Goal: Task Accomplishment & Management: Use online tool/utility

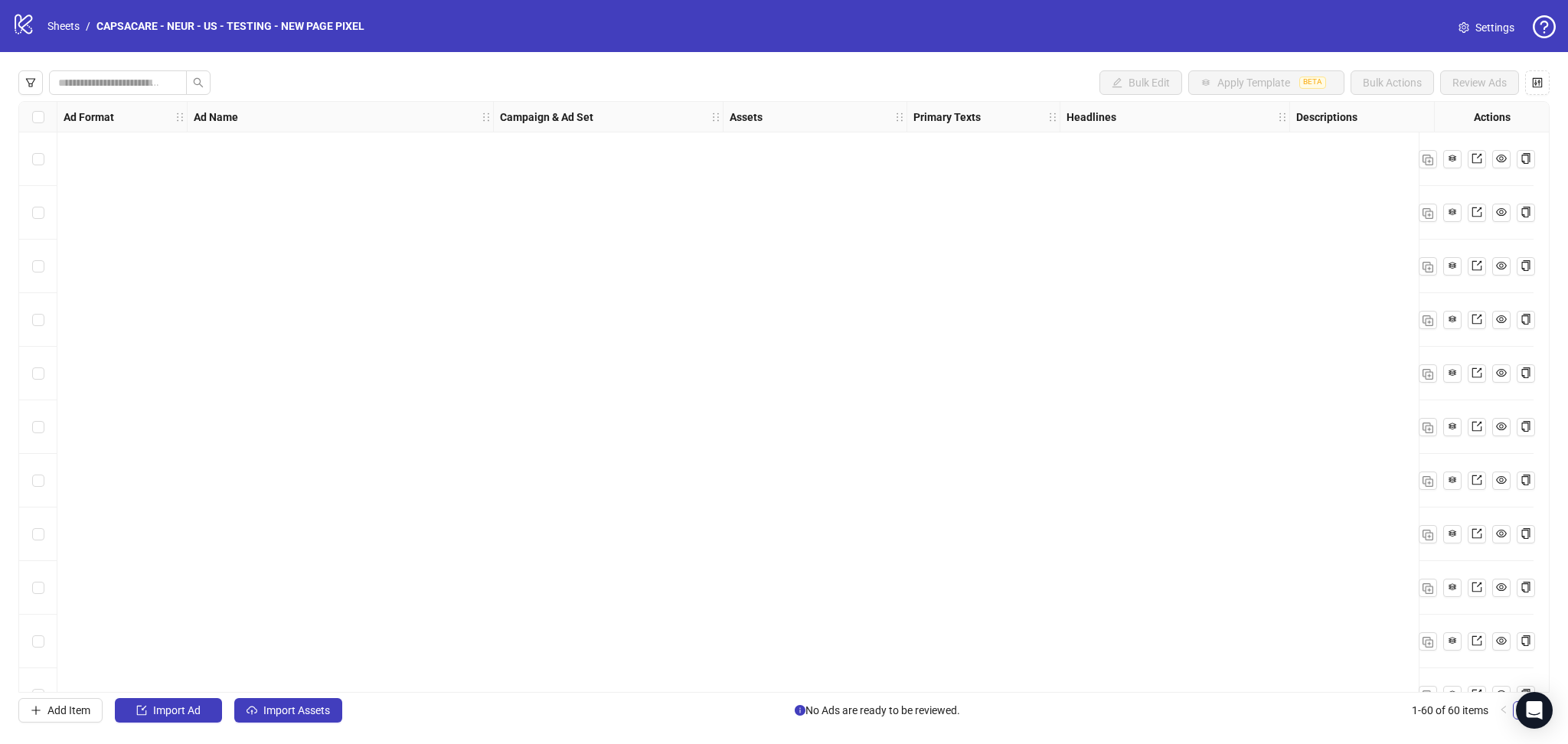
scroll to position [2661, 0]
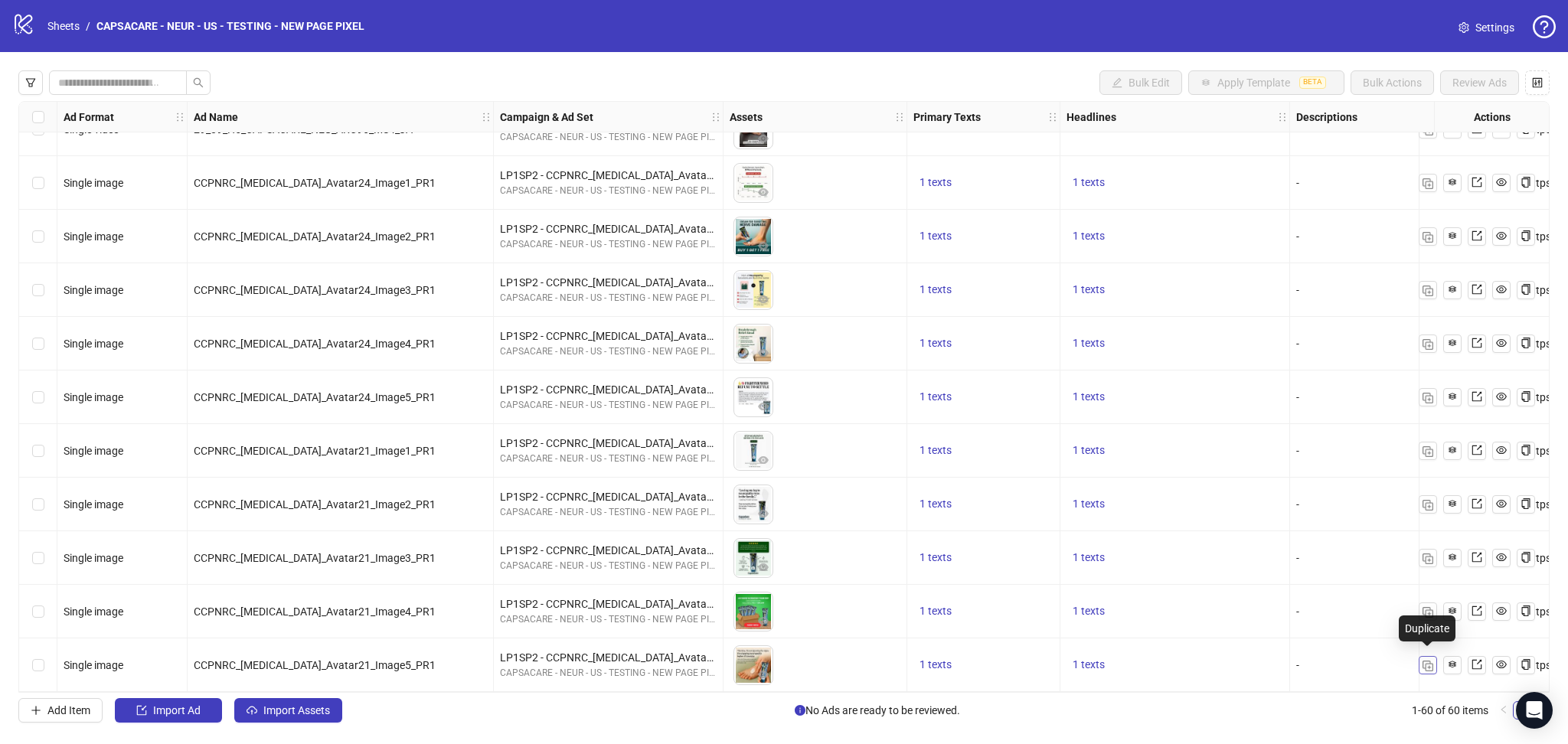
click at [1424, 663] on img "button" at bounding box center [1427, 666] width 10 height 10
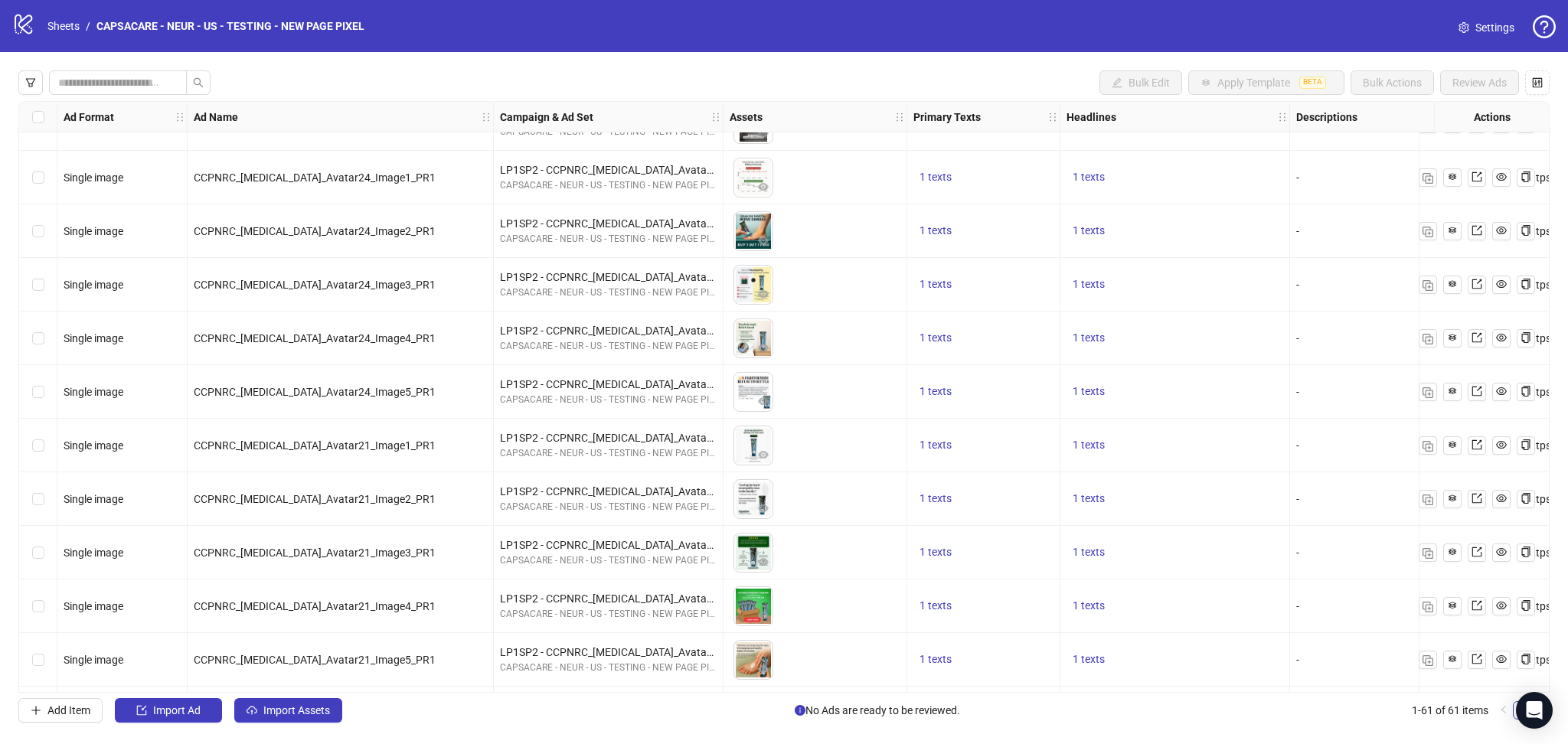
scroll to position [2715, 0]
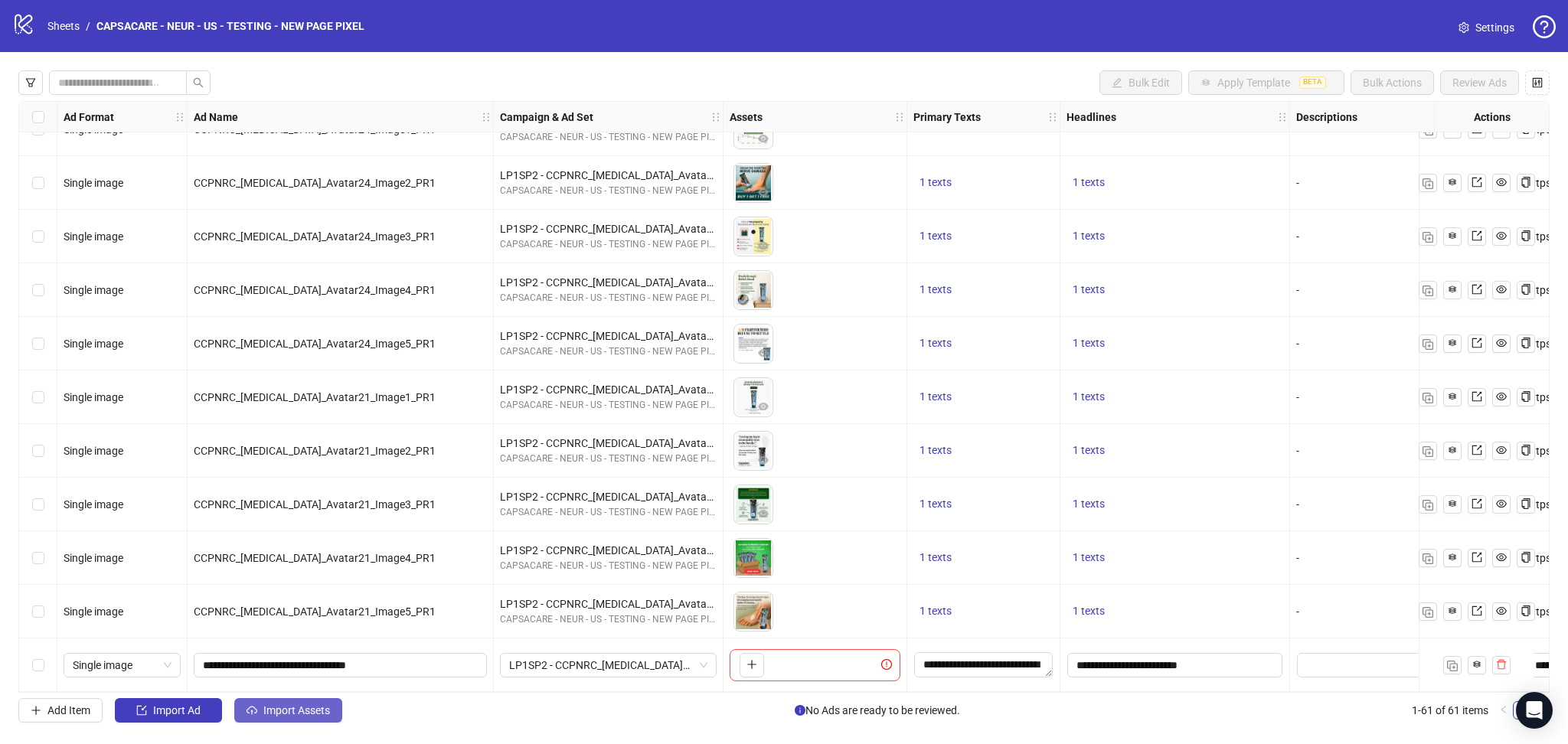
click at [284, 717] on span "Import Assets" at bounding box center [297, 710] width 66 height 12
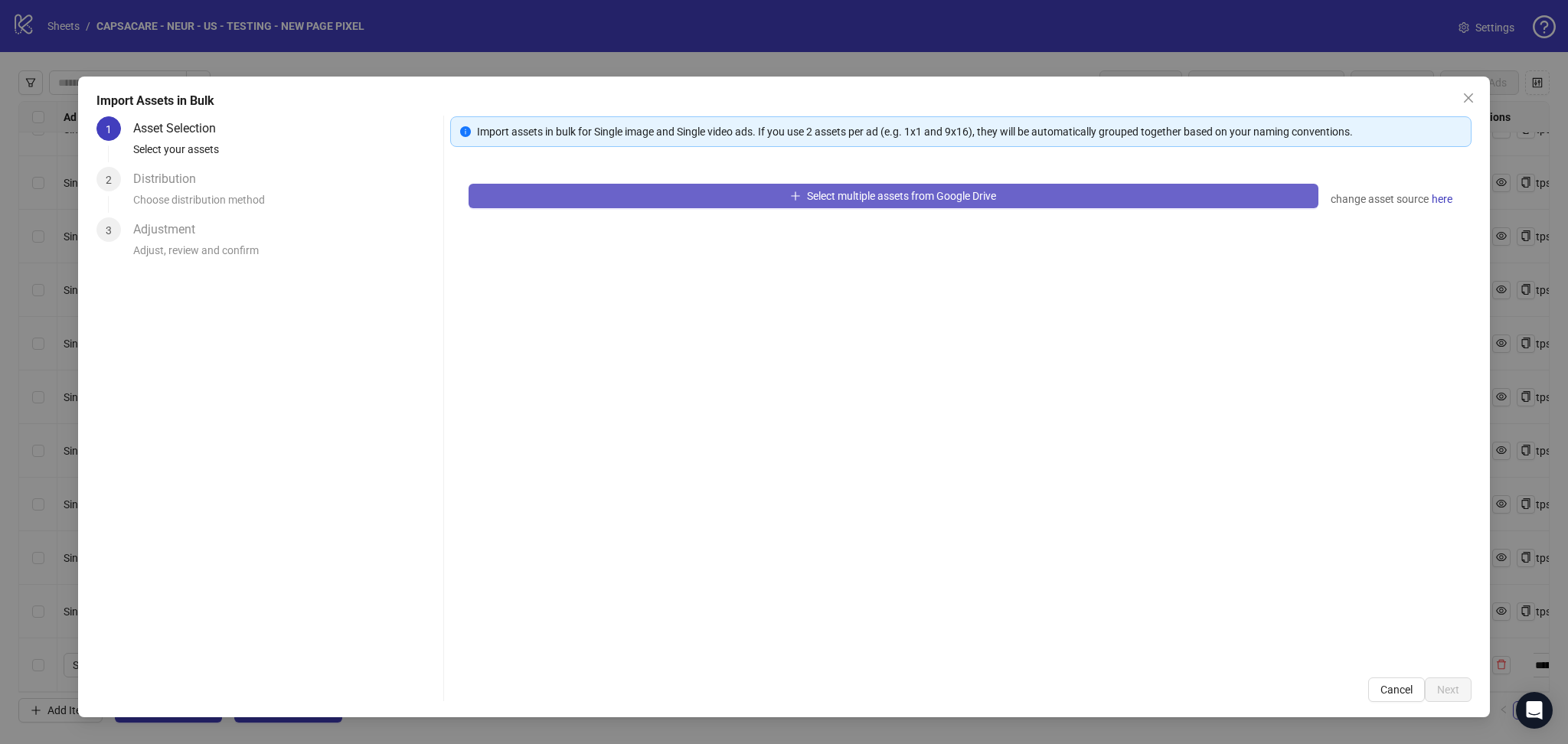
click at [653, 199] on button "Select multiple assets from Google Drive" at bounding box center [893, 196] width 850 height 25
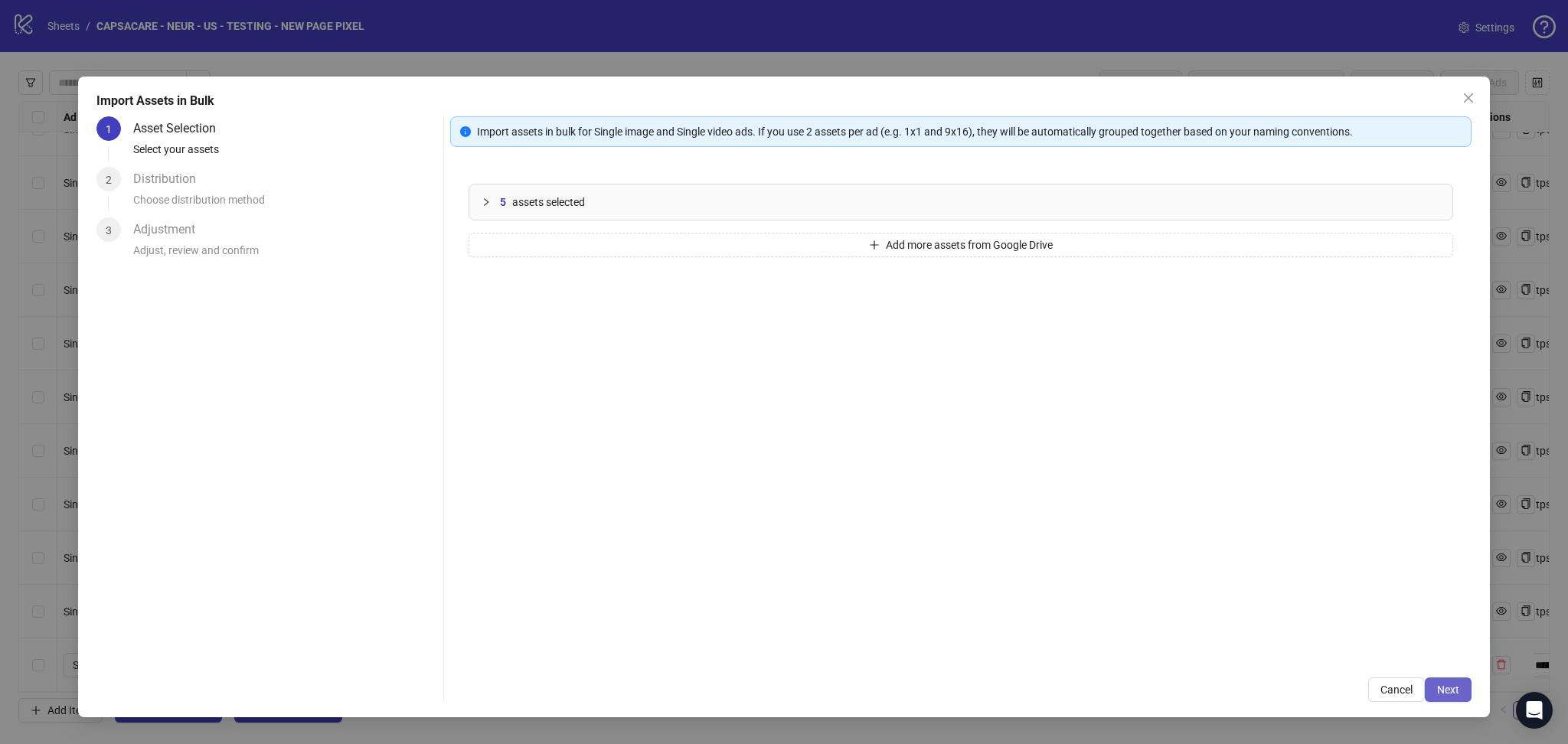
click at [1442, 695] on span "Next" at bounding box center [1447, 689] width 22 height 12
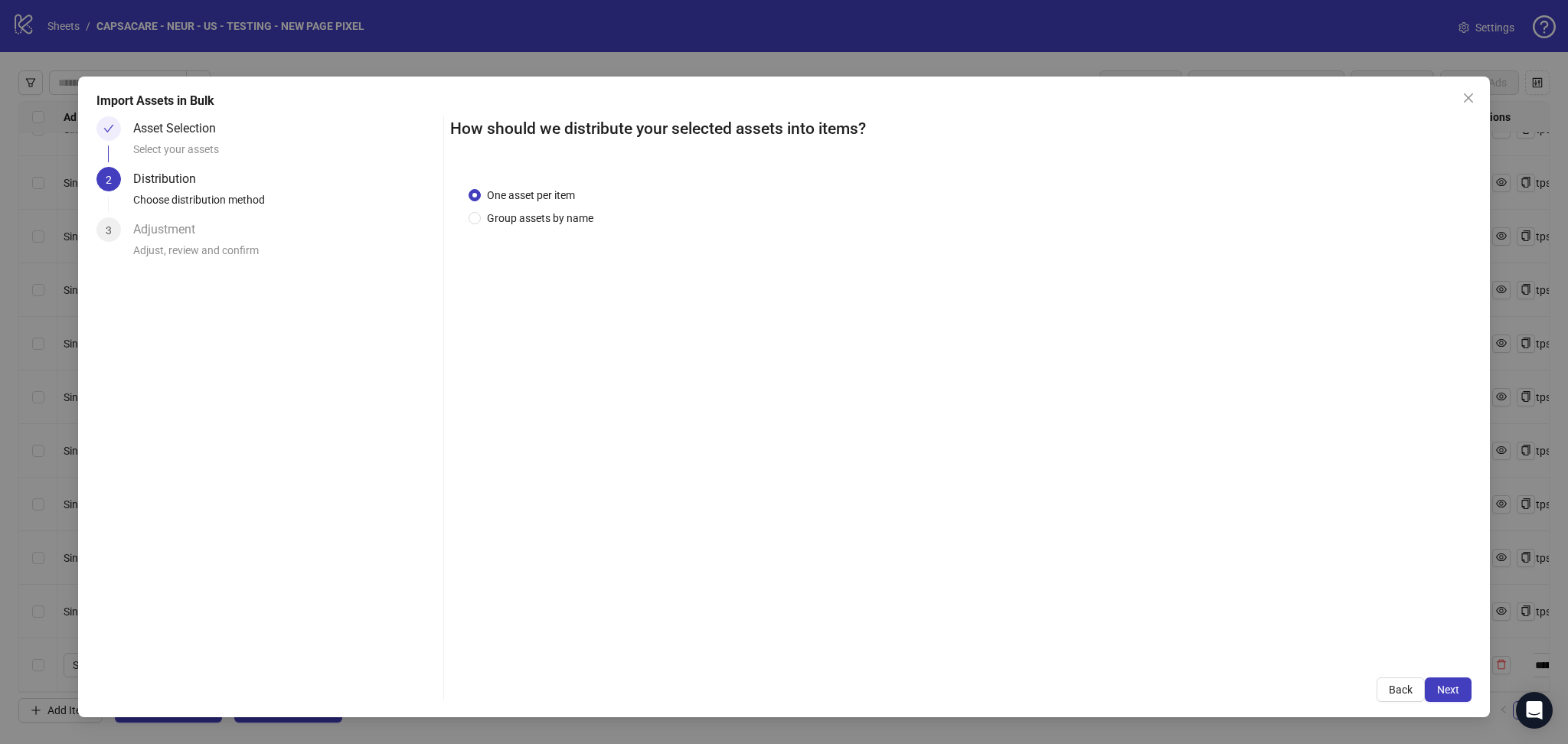
click at [1445, 692] on span "Next" at bounding box center [1447, 689] width 22 height 12
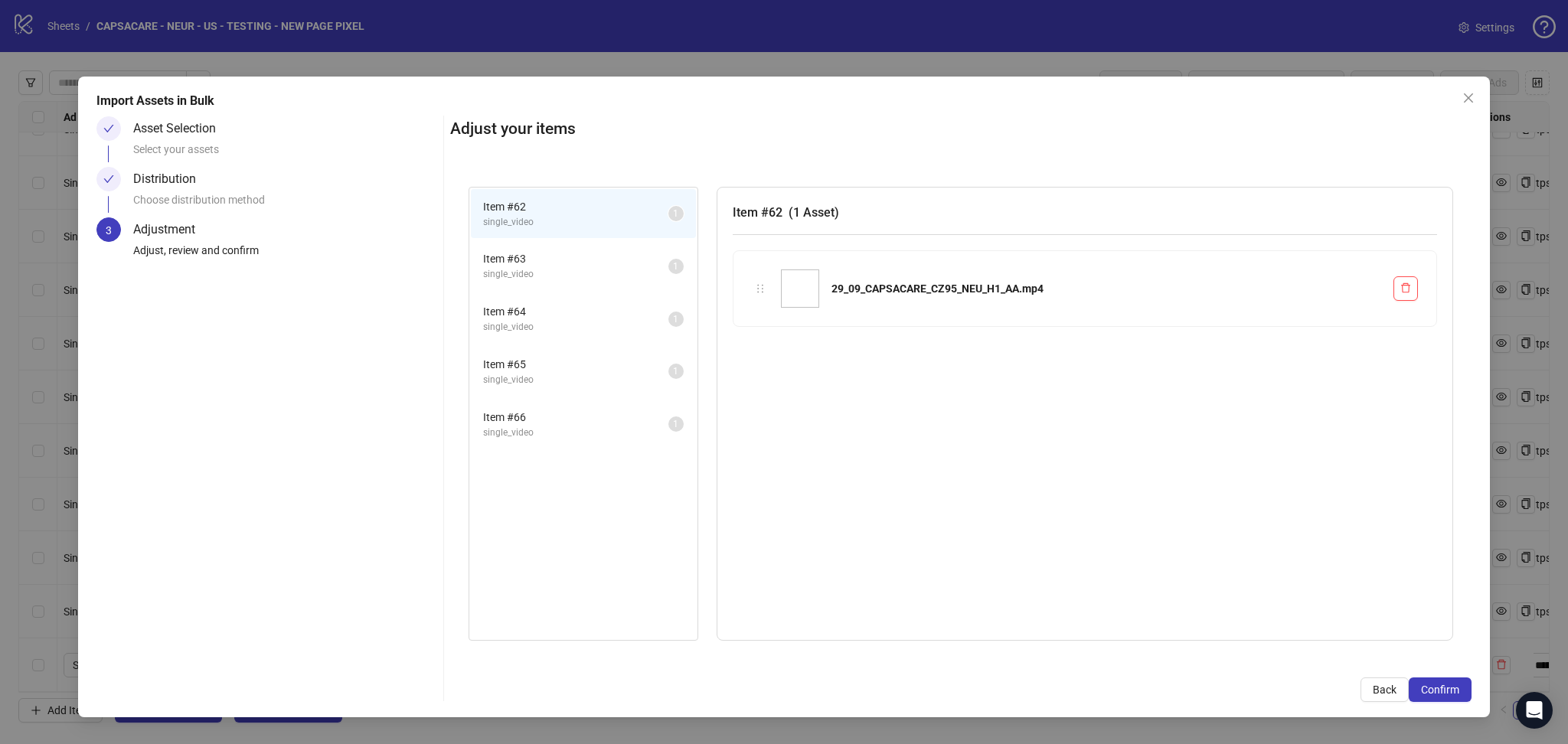
click at [1445, 692] on span "Confirm" at bounding box center [1439, 689] width 38 height 12
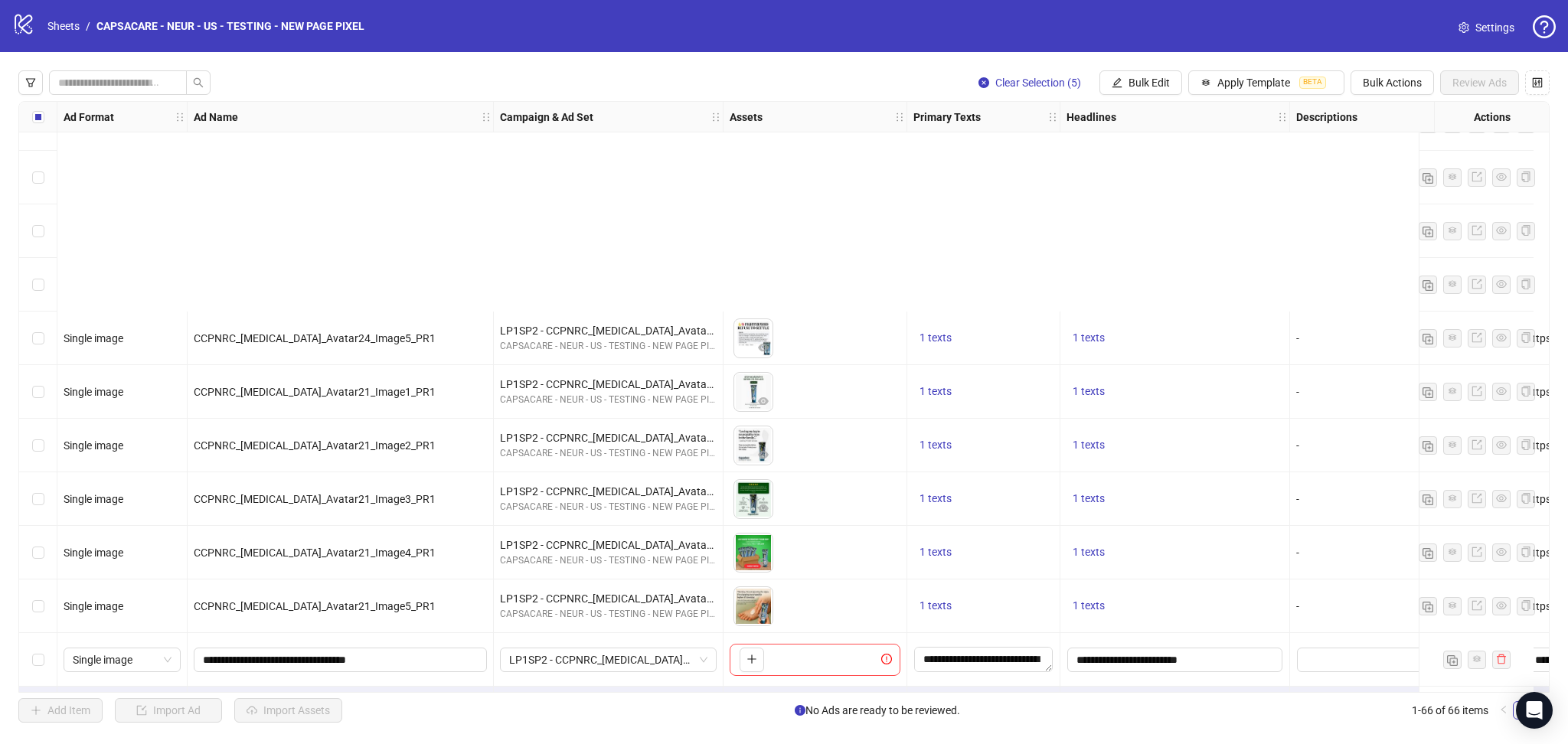
scroll to position [2983, 0]
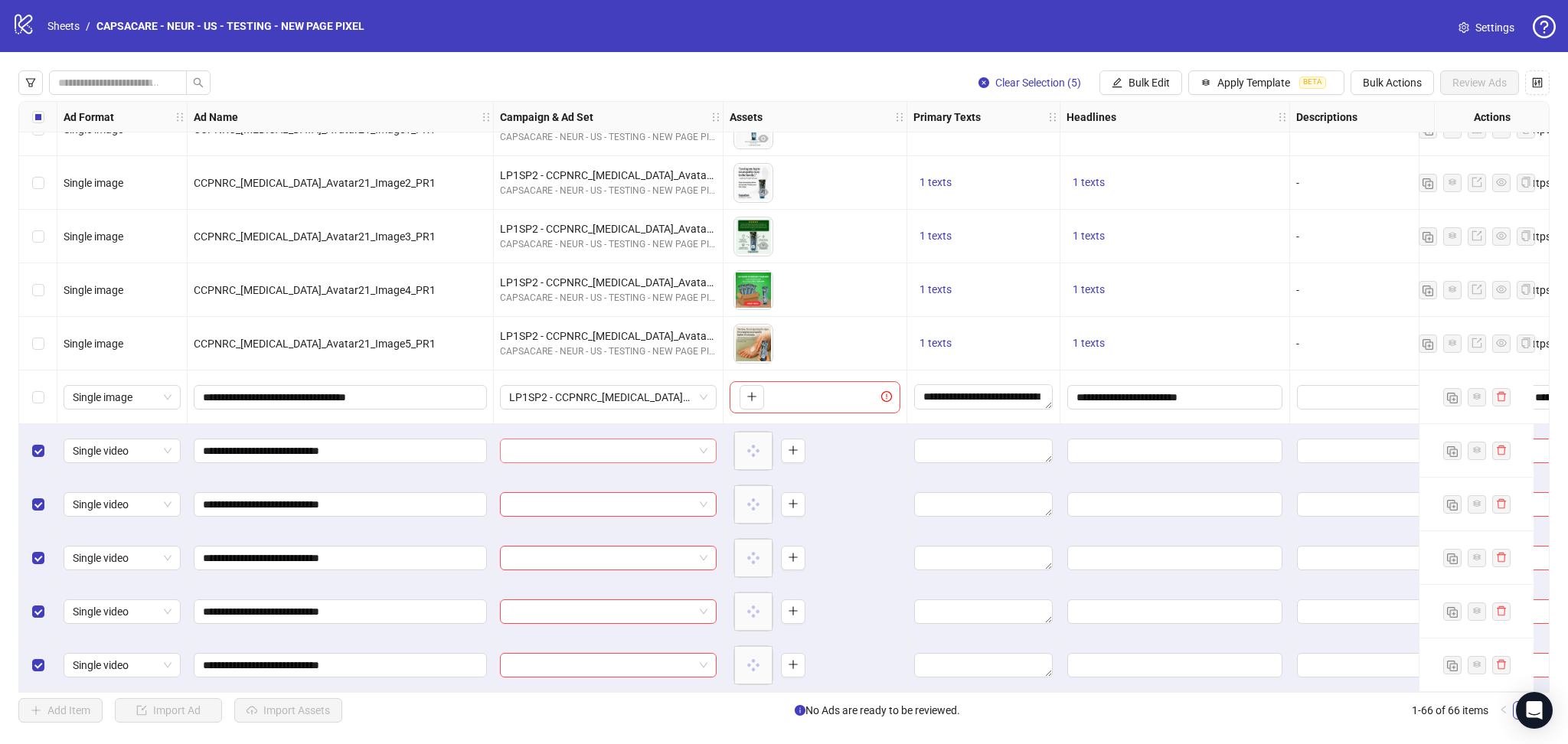
click at [565, 440] on input "search" at bounding box center [601, 451] width 184 height 23
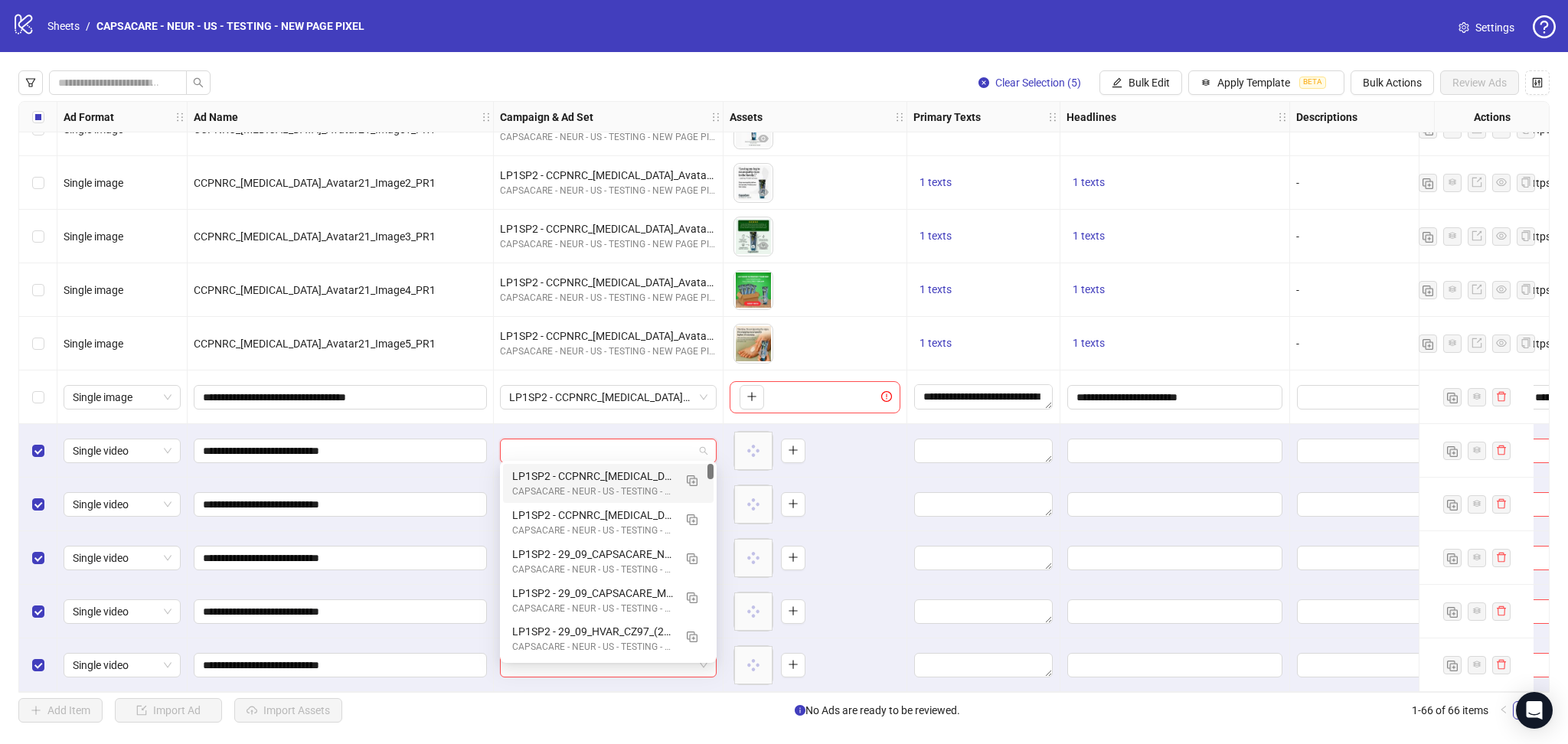
paste input "**********"
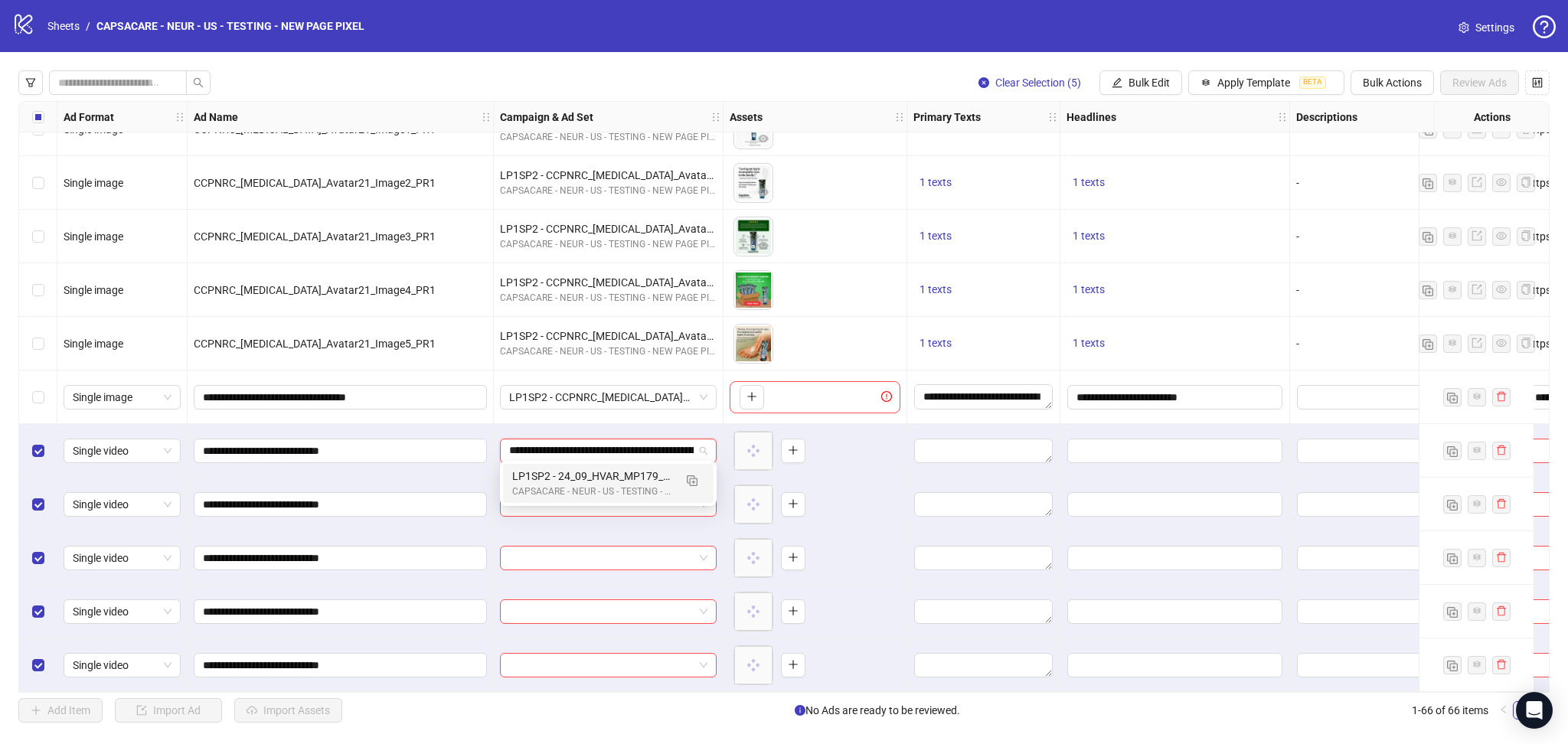
scroll to position [0, 215]
click at [691, 480] on img "button" at bounding box center [691, 480] width 10 height 10
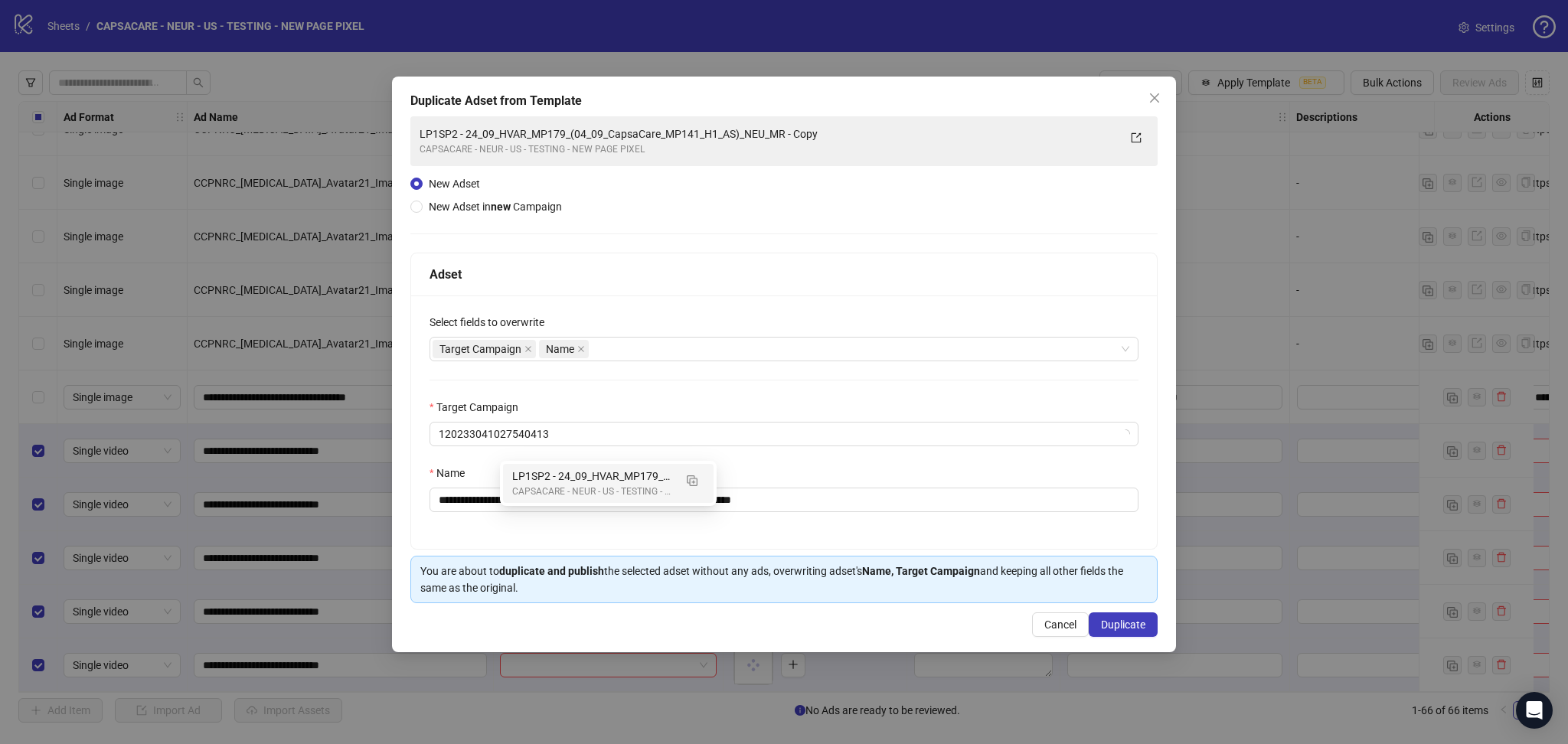
type input "**********"
click at [528, 348] on icon "close" at bounding box center [528, 349] width 6 height 6
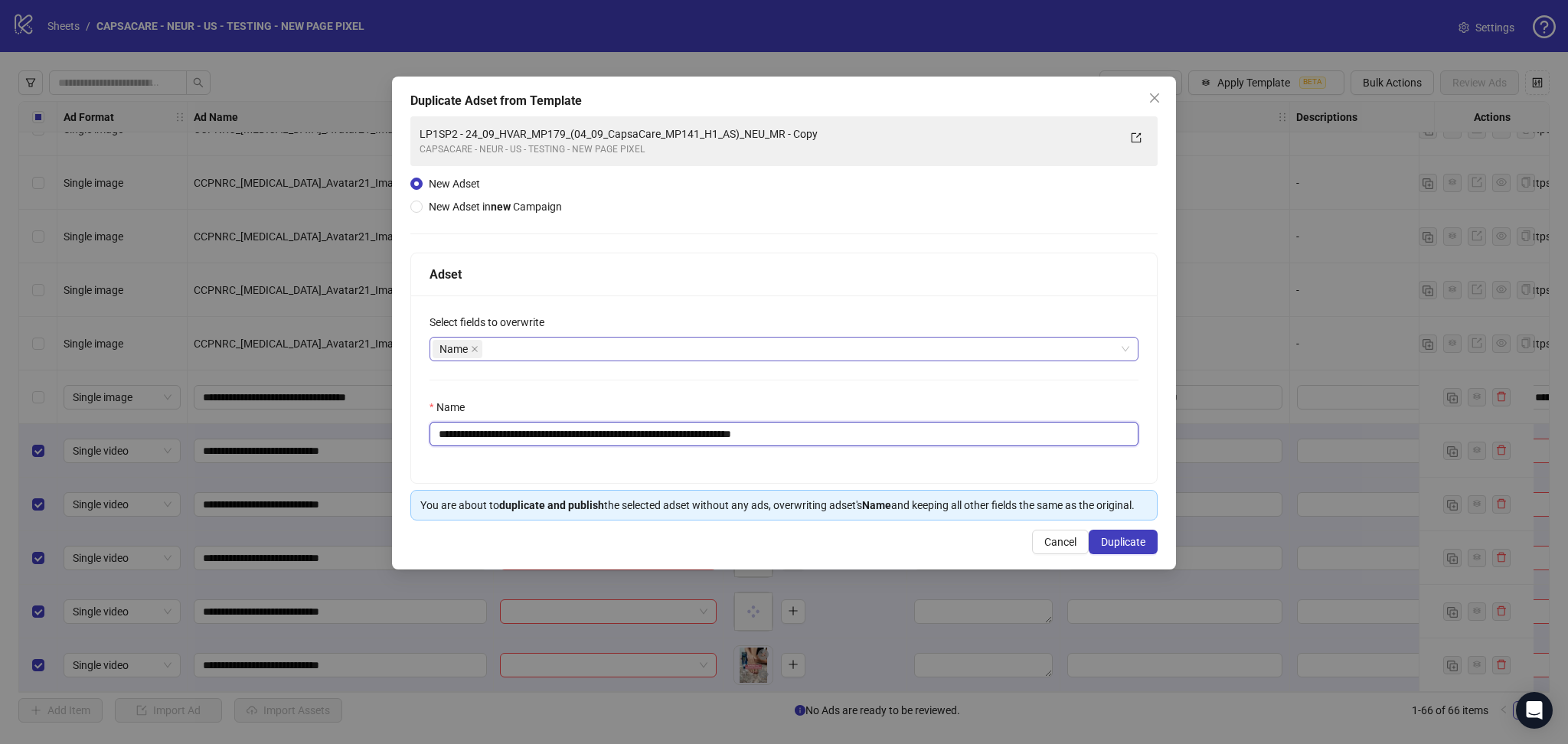
drag, startPoint x: 484, startPoint y: 437, endPoint x: 939, endPoint y: 436, distance: 455.0
click at [939, 436] on input "**********" at bounding box center [784, 434] width 709 height 25
paste input "text"
type input "**********"
click at [1124, 542] on span "Duplicate" at bounding box center [1123, 542] width 44 height 12
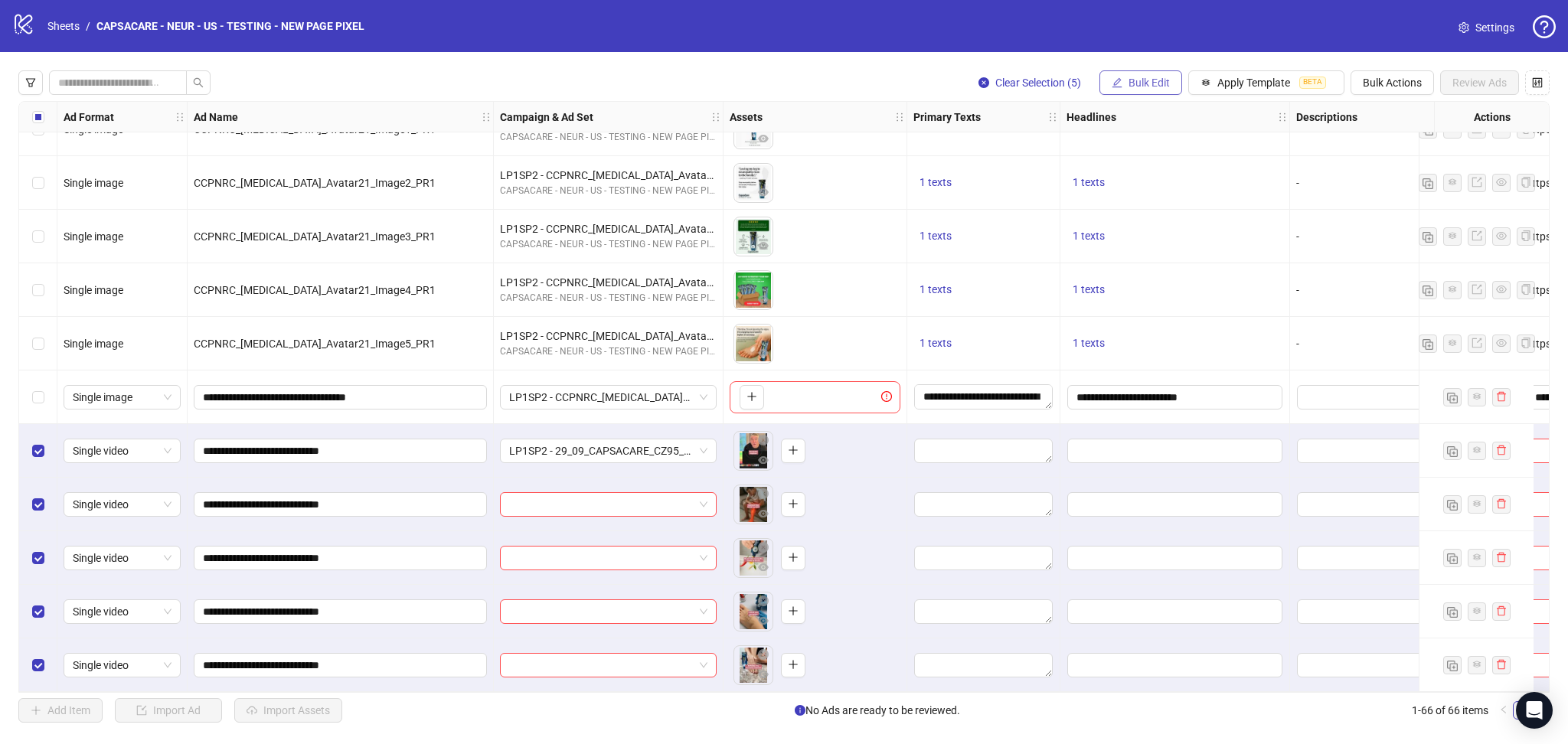
click at [1147, 78] on span "Bulk Edit" at bounding box center [1149, 82] width 42 height 12
click at [1174, 164] on span "Campaign & Ad Set" at bounding box center [1154, 164] width 91 height 17
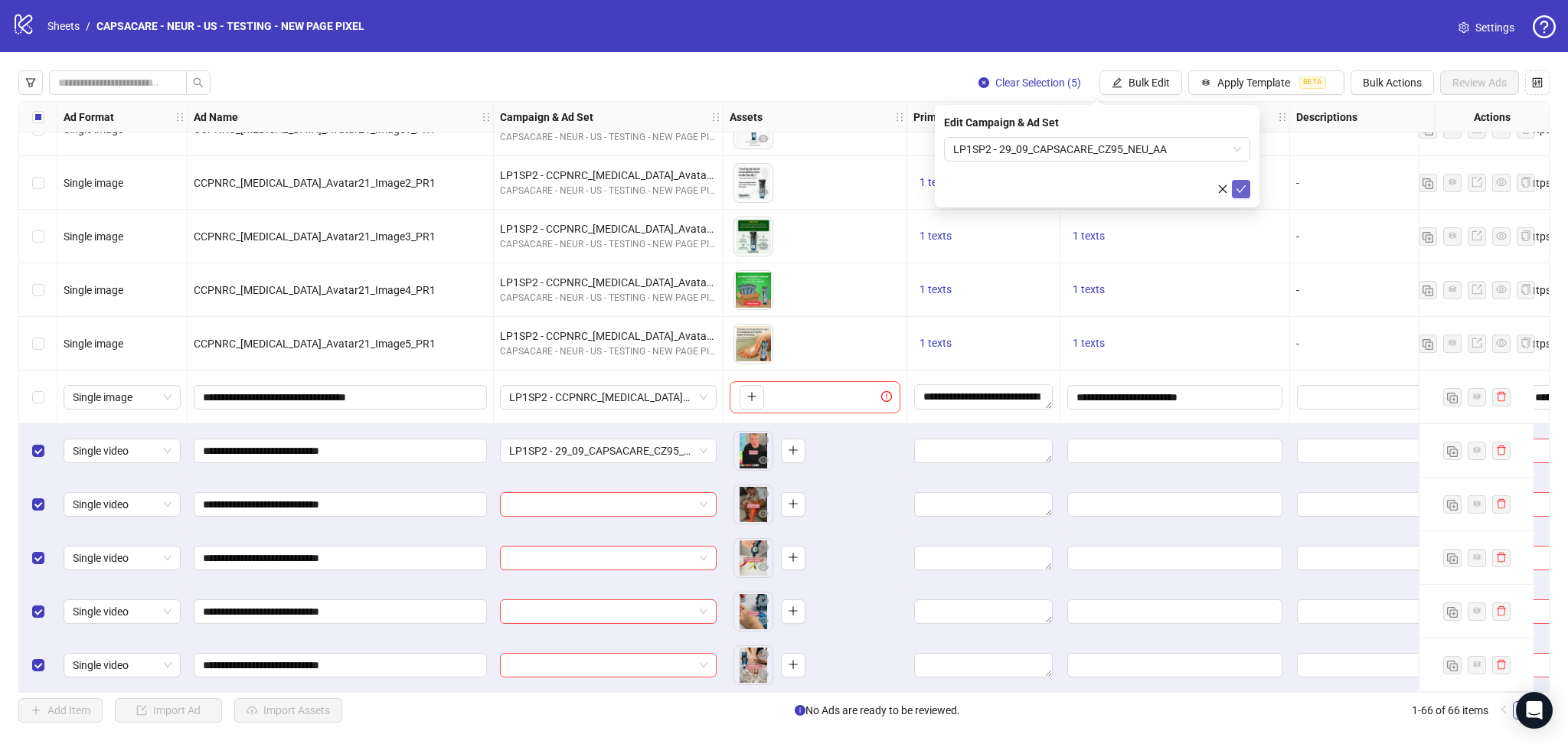
click at [1240, 185] on icon "check" at bounding box center [1240, 188] width 10 height 10
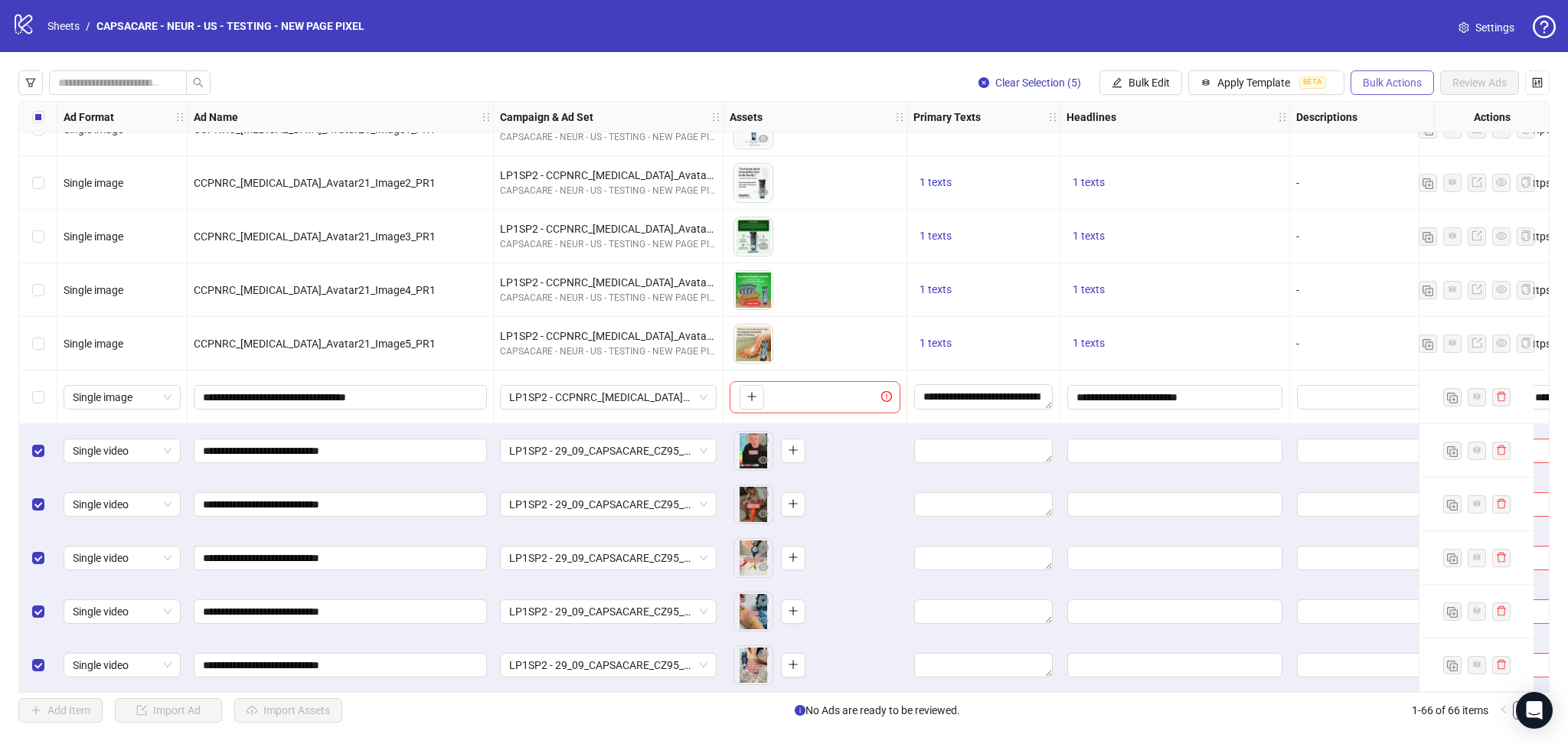
click at [1396, 85] on span "Bulk Actions" at bounding box center [1392, 82] width 59 height 12
click at [1409, 111] on span "Delete" at bounding box center [1413, 114] width 105 height 17
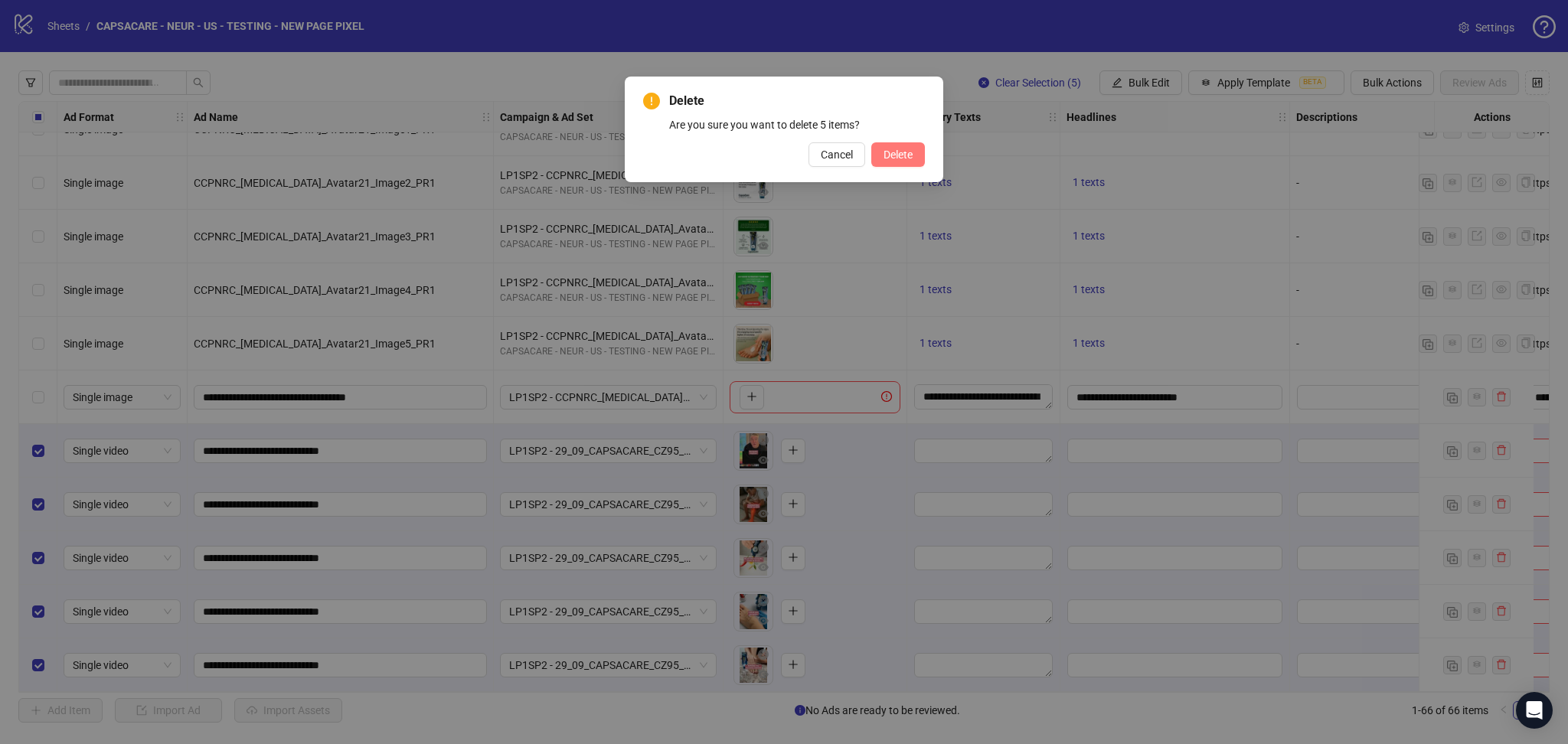
click at [904, 148] on span "Delete" at bounding box center [898, 154] width 29 height 12
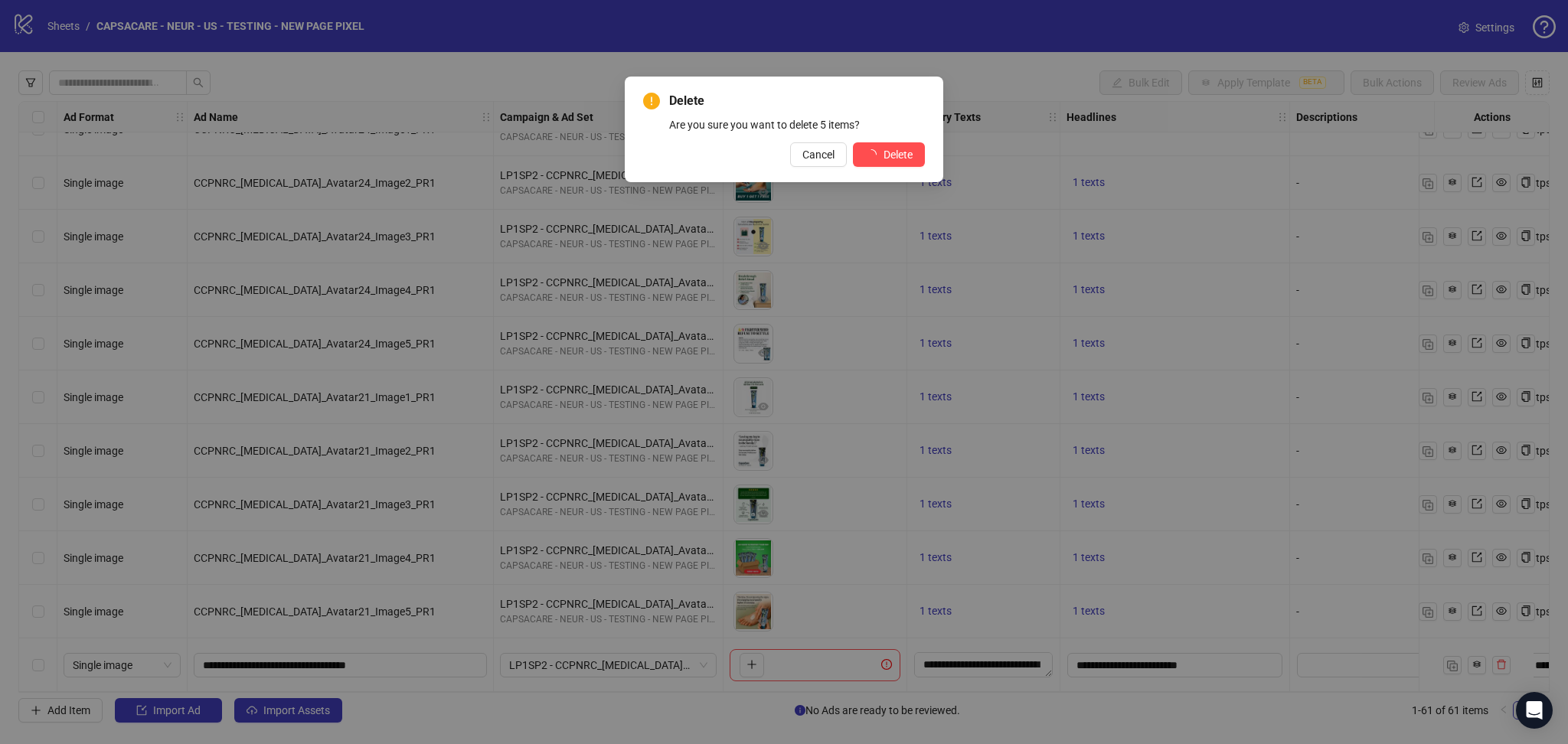
scroll to position [2715, 0]
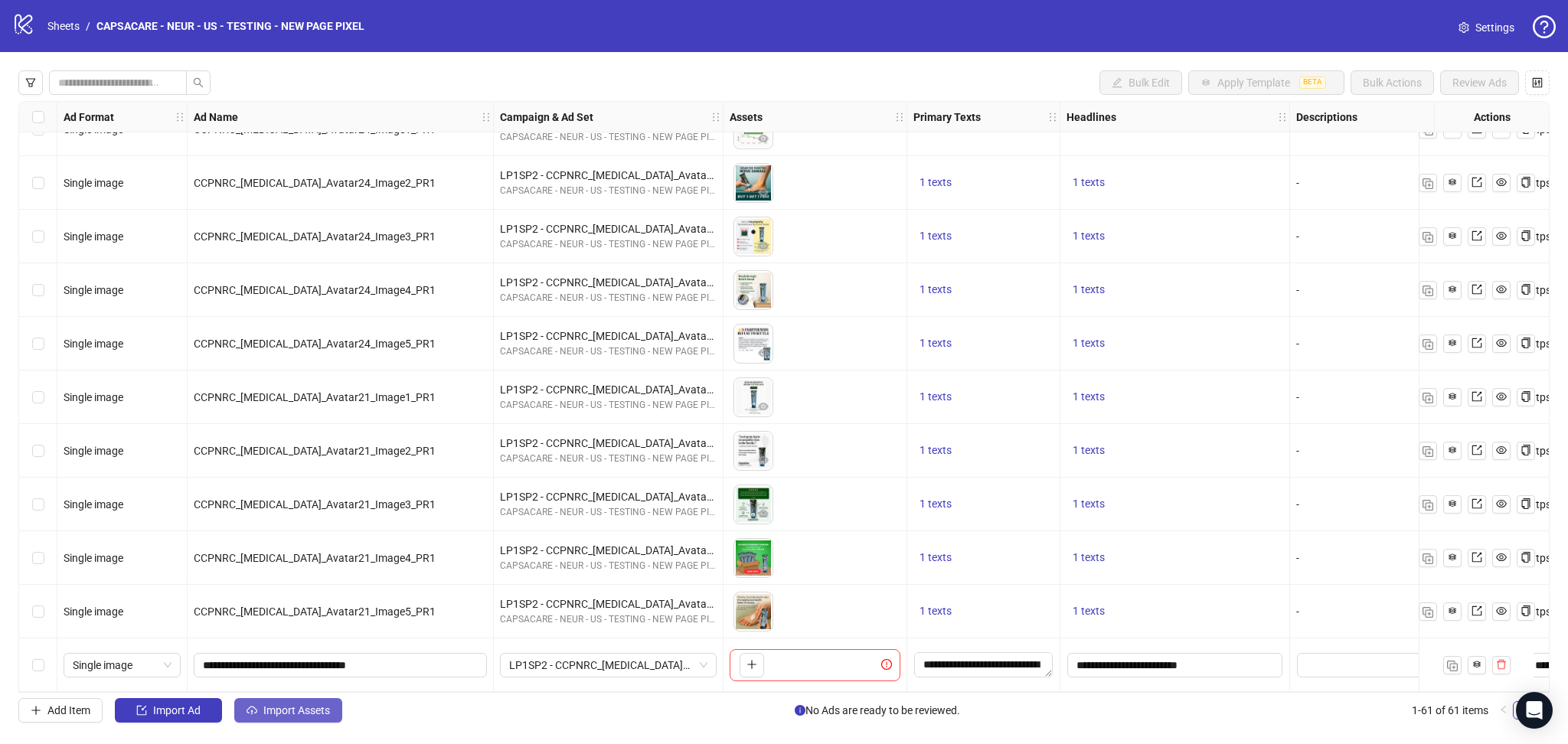
click at [273, 710] on span "Import Assets" at bounding box center [297, 710] width 66 height 12
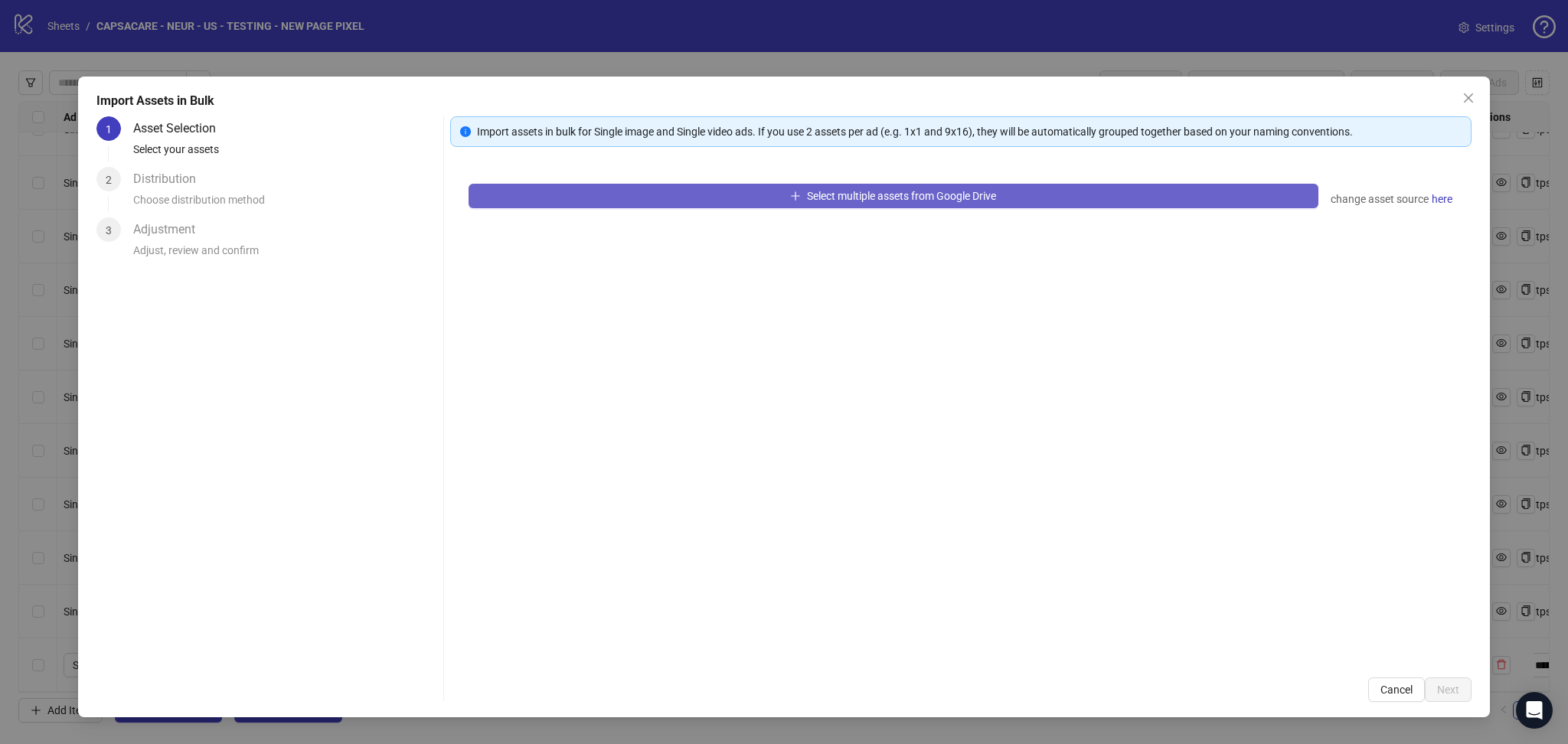
click at [635, 203] on button "Select multiple assets from Google Drive" at bounding box center [893, 196] width 850 height 25
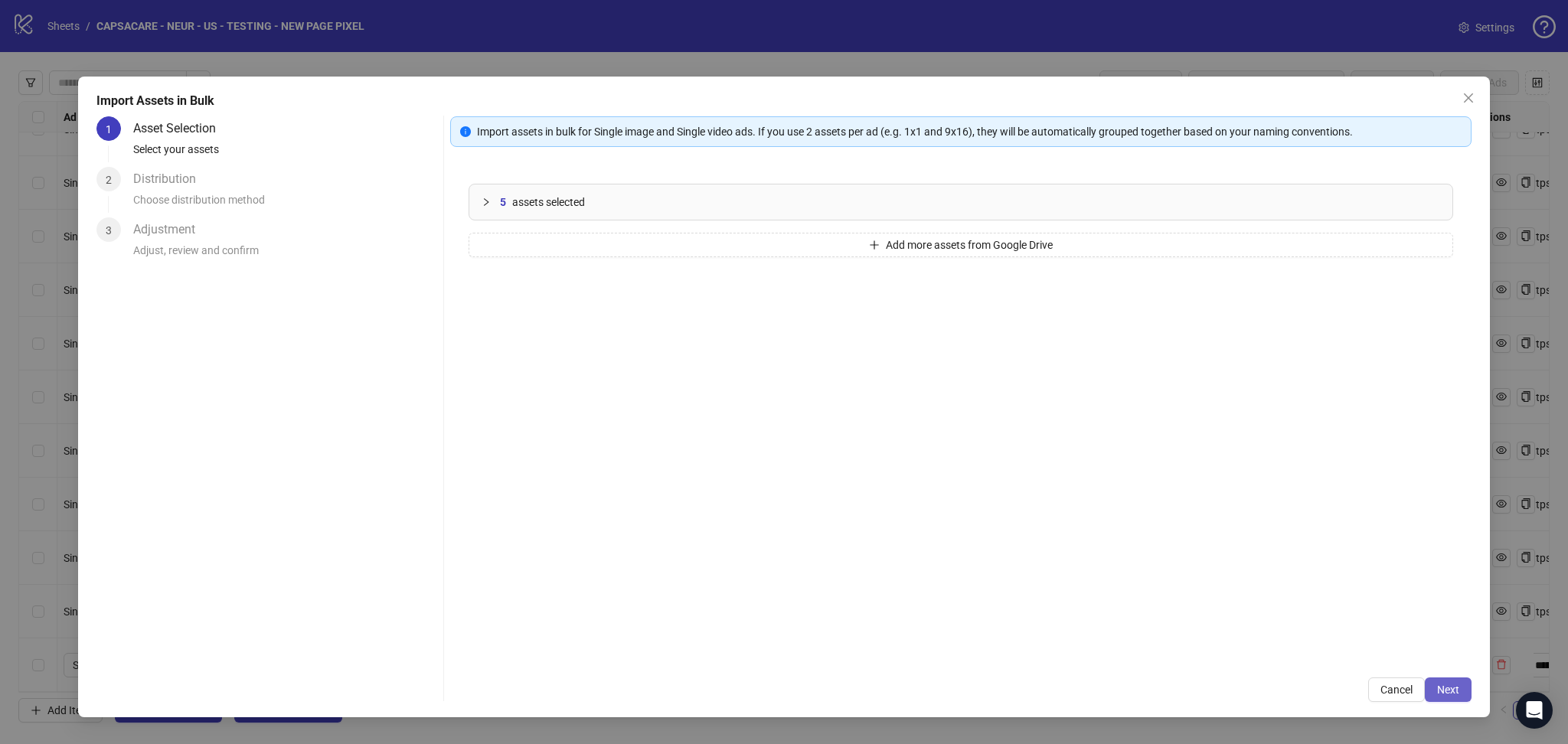
click at [1462, 691] on button "Next" at bounding box center [1447, 690] width 46 height 25
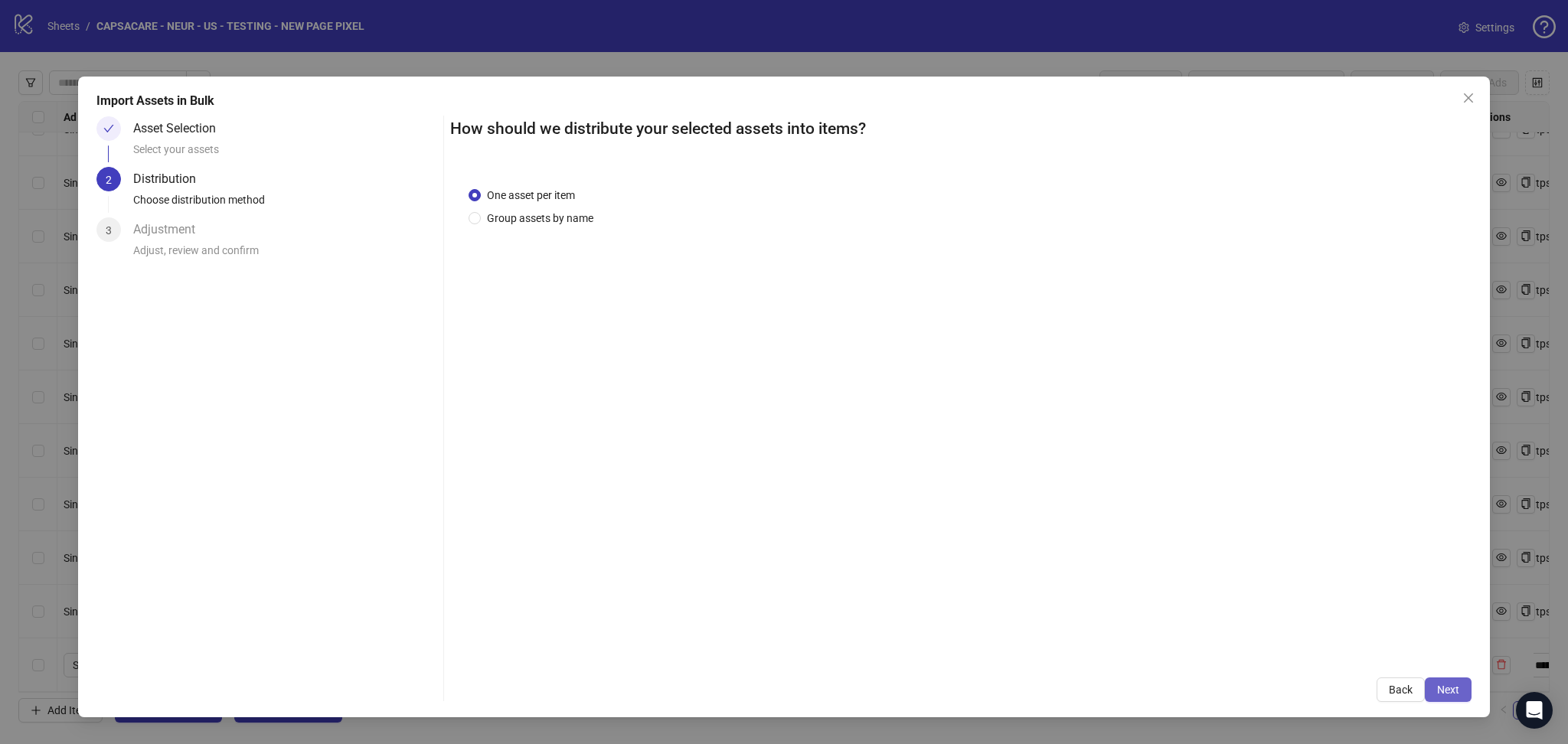
click at [1451, 680] on button "Next" at bounding box center [1447, 690] width 46 height 25
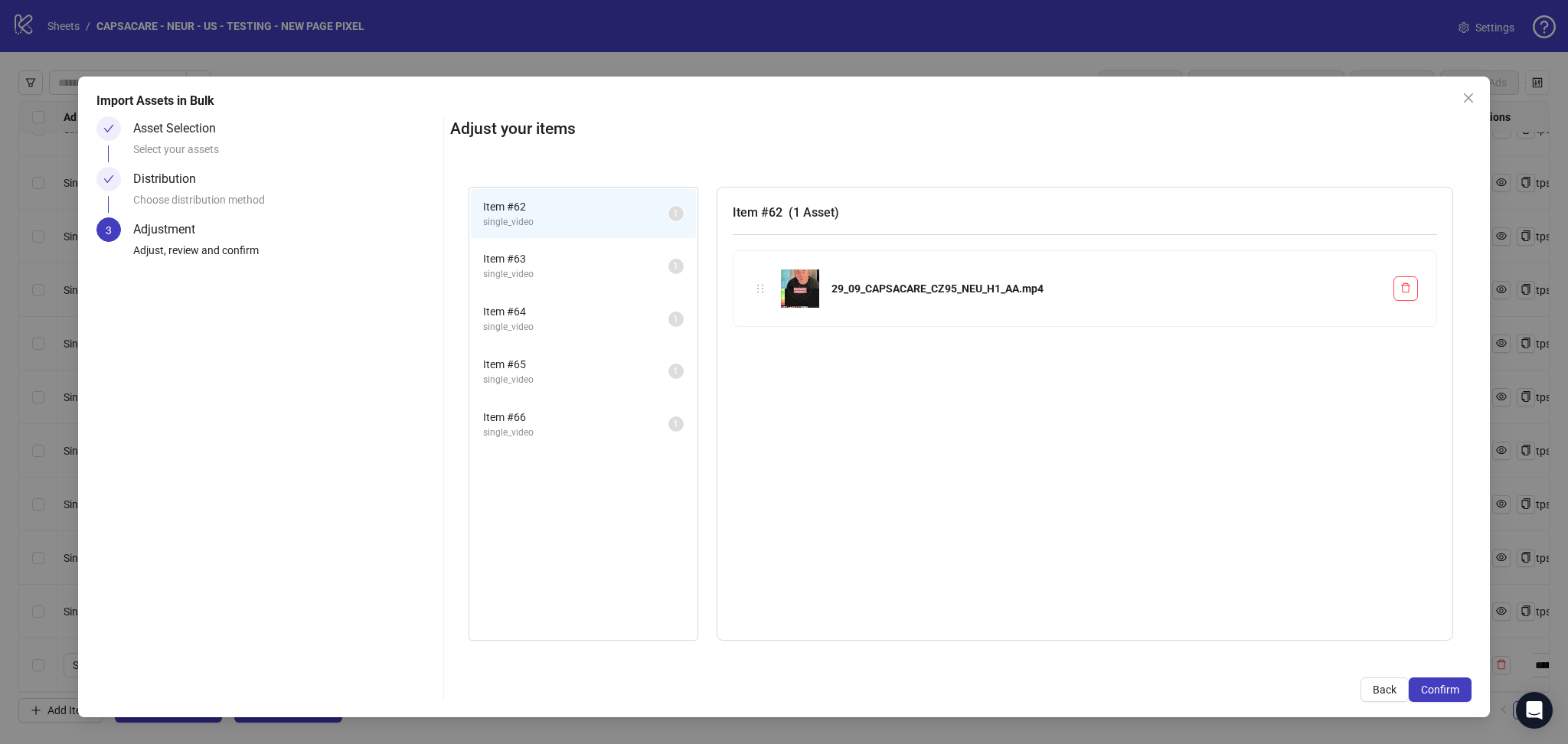
click at [1447, 683] on span "Confirm" at bounding box center [1439, 689] width 38 height 12
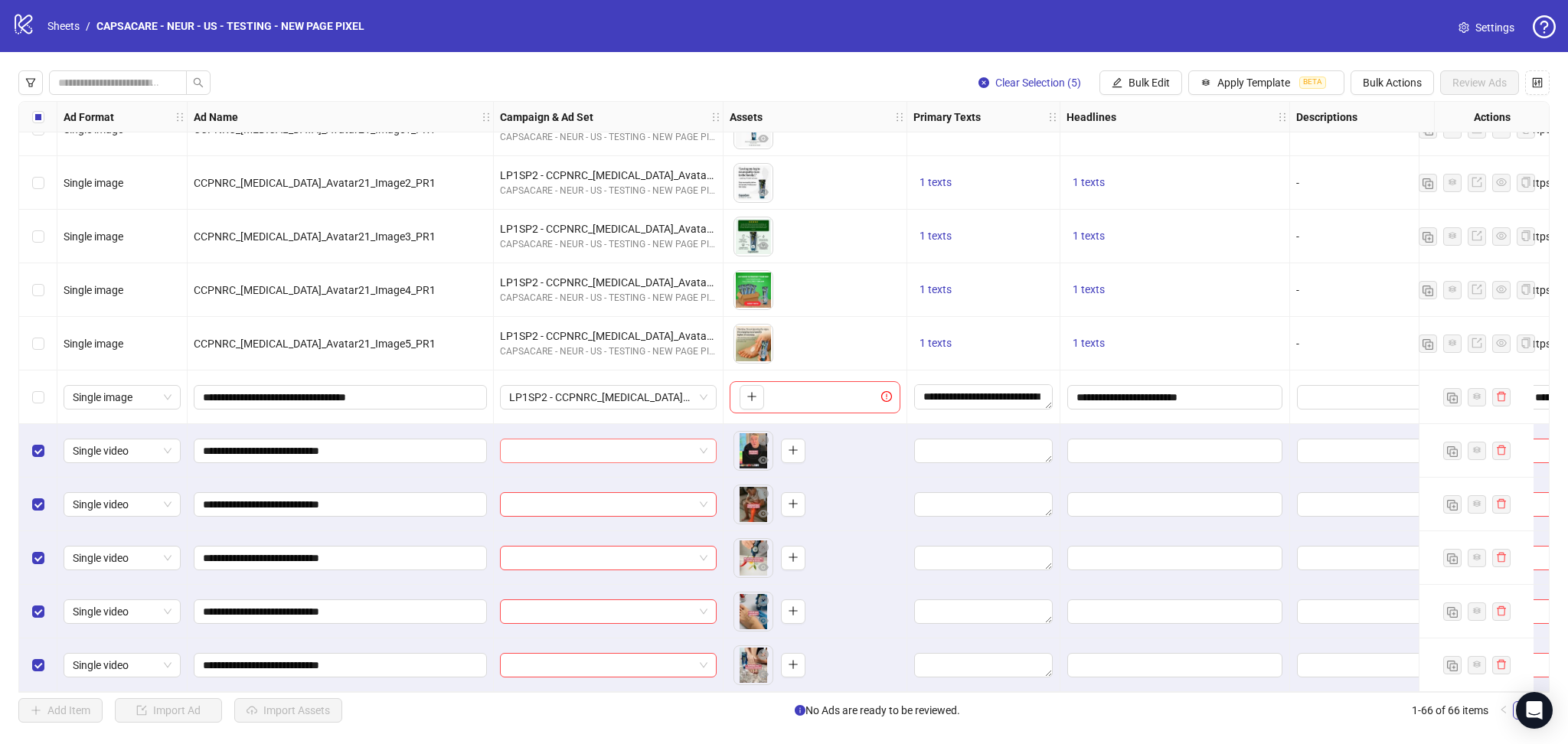
click at [518, 444] on input "search" at bounding box center [601, 451] width 184 height 23
paste input "**********"
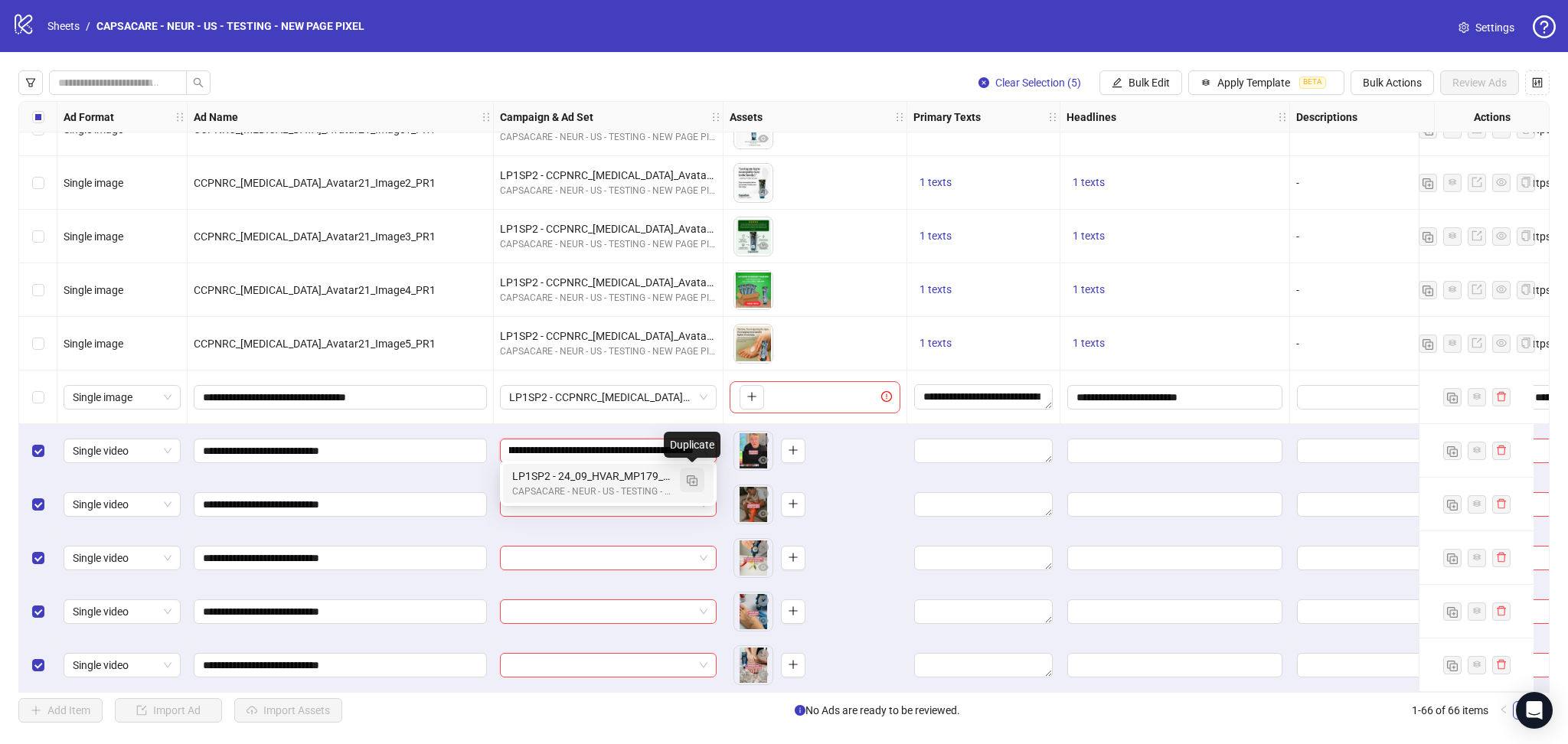
click at [695, 481] on img "button" at bounding box center [691, 480] width 10 height 10
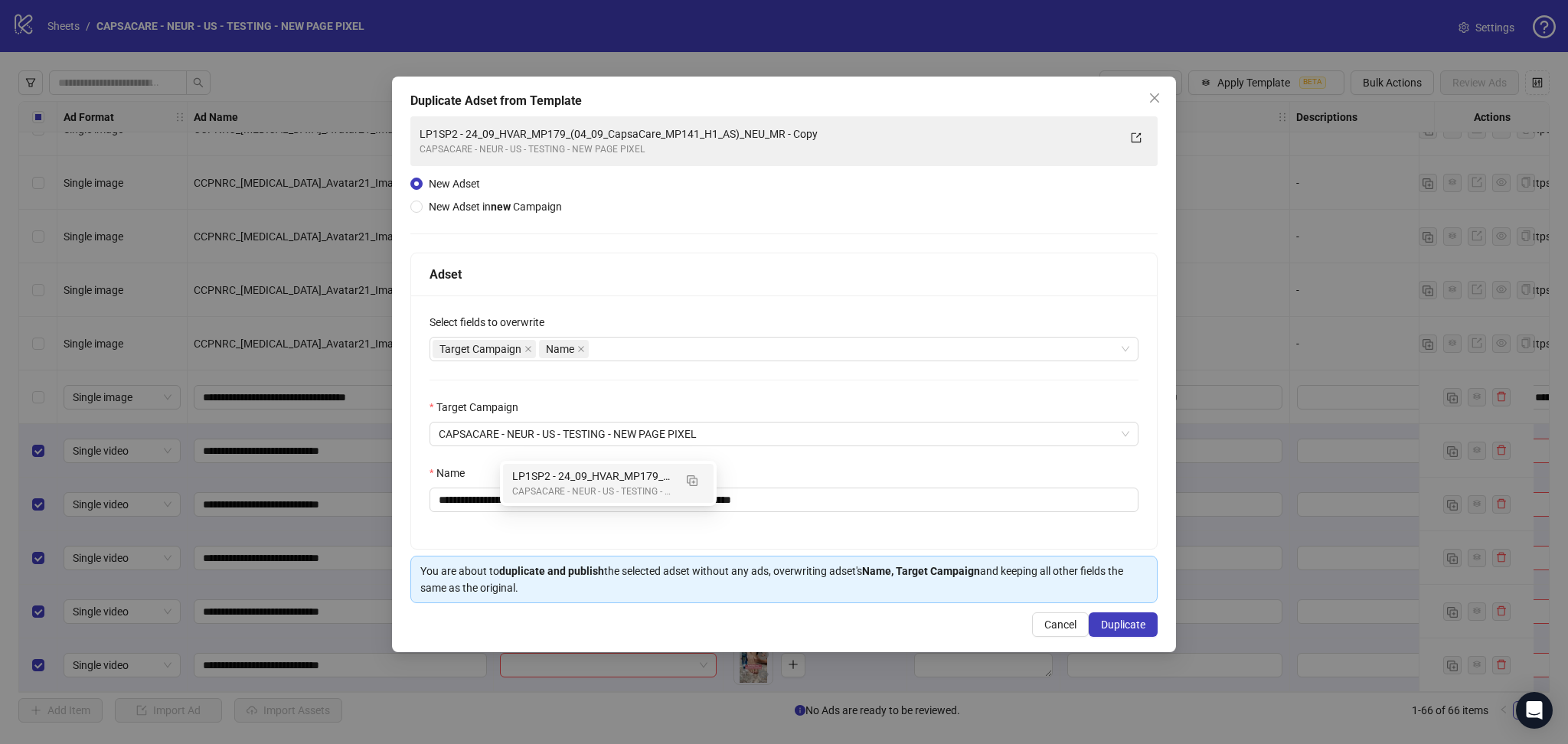
type input "**********"
click at [526, 348] on icon "close" at bounding box center [528, 349] width 8 height 8
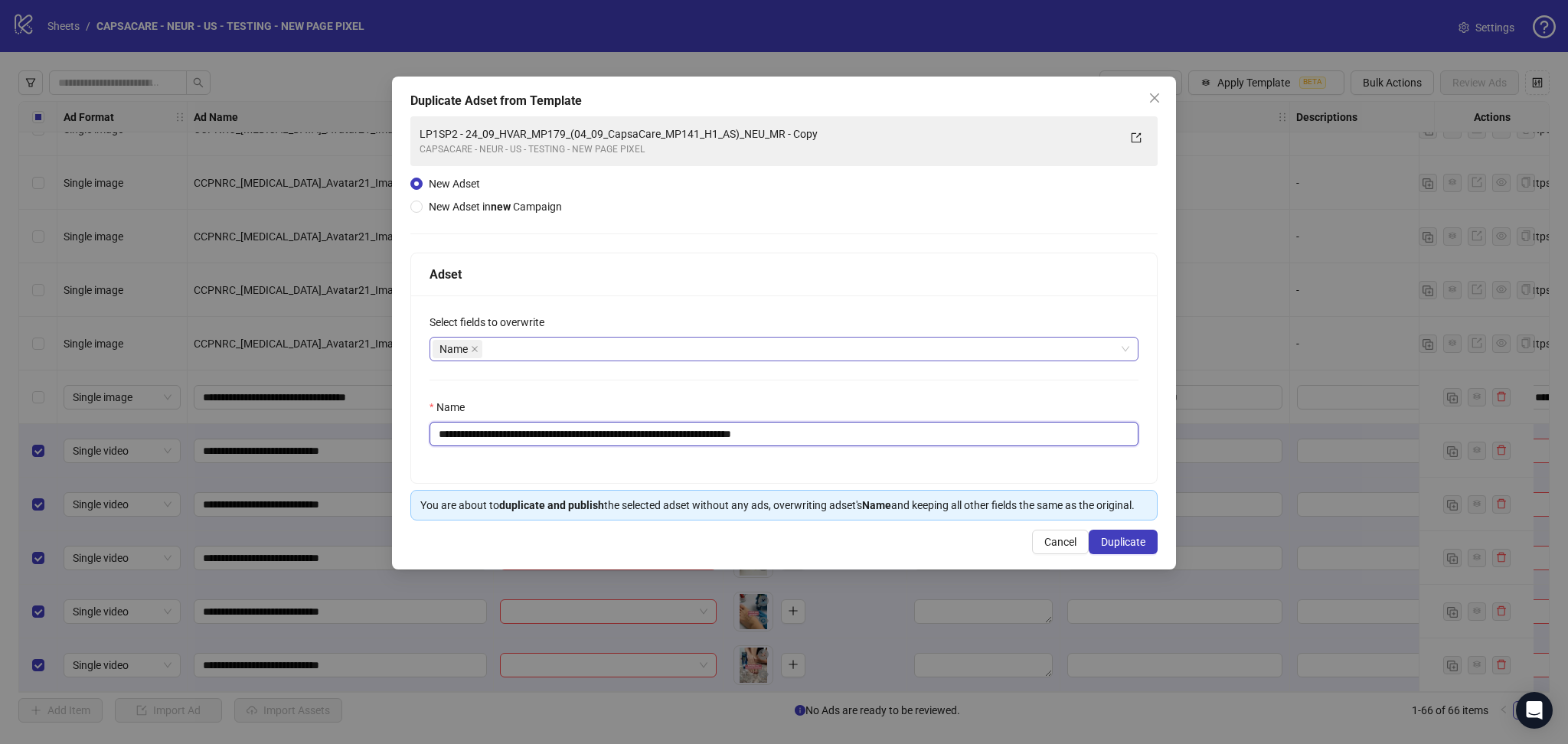
drag, startPoint x: 484, startPoint y: 430, endPoint x: 988, endPoint y: 441, distance: 504.1
click at [988, 441] on input "**********" at bounding box center [784, 434] width 709 height 25
paste input "text"
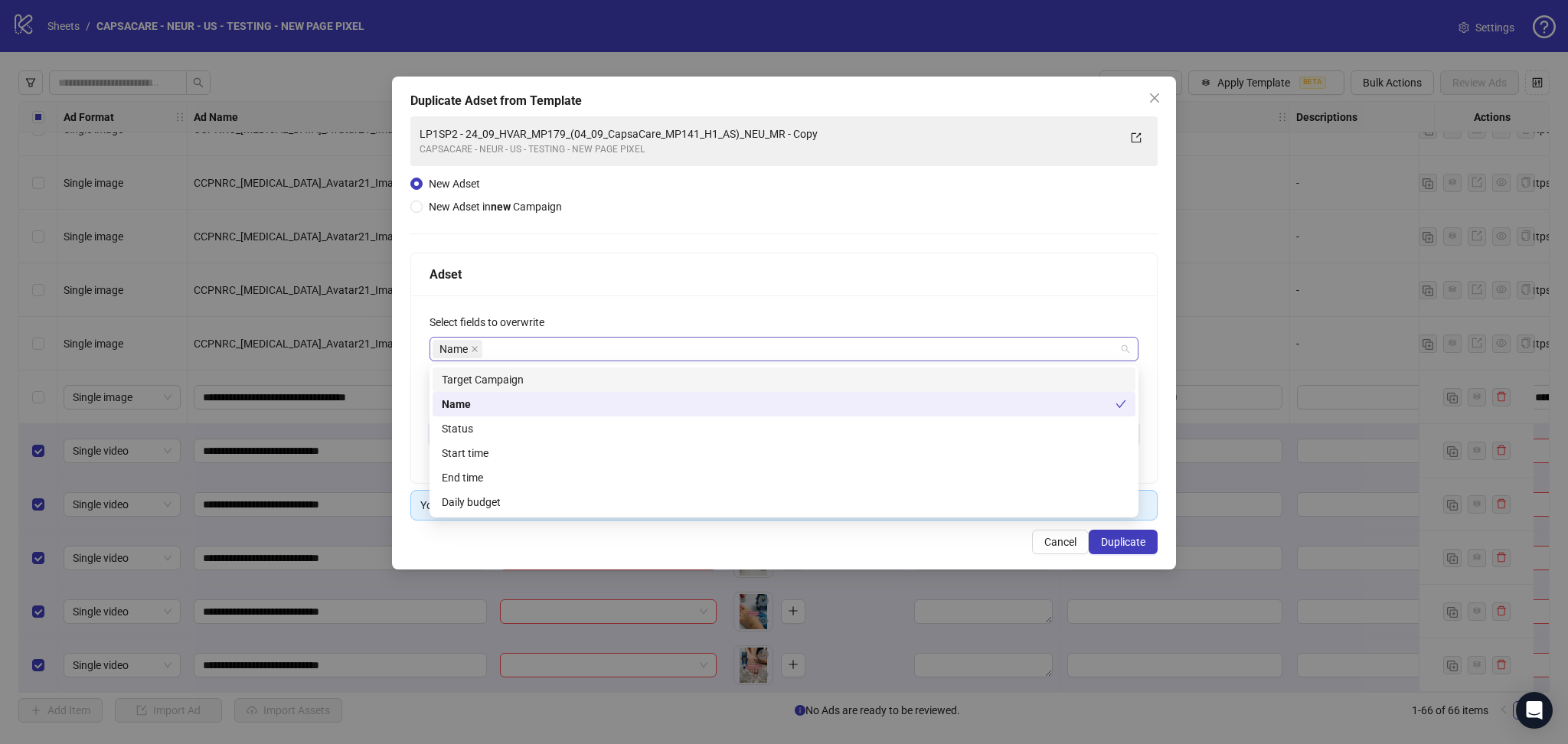
click at [570, 342] on div "Name" at bounding box center [776, 349] width 686 height 22
type input "**********"
click at [497, 451] on div "Start time" at bounding box center [784, 454] width 684 height 17
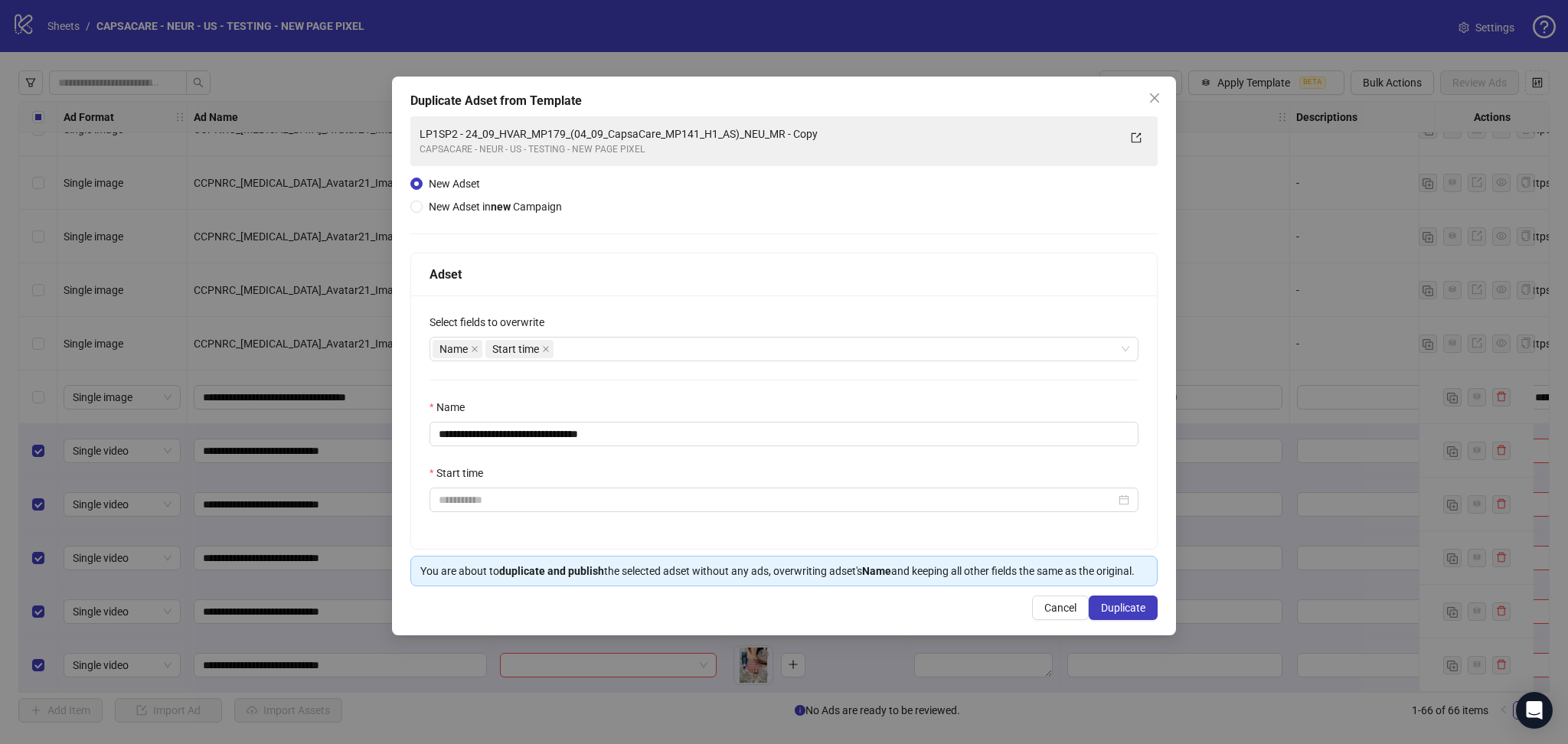
click at [842, 251] on div "**********" at bounding box center [784, 351] width 747 height 470
click at [483, 505] on input "Start time" at bounding box center [777, 500] width 677 height 17
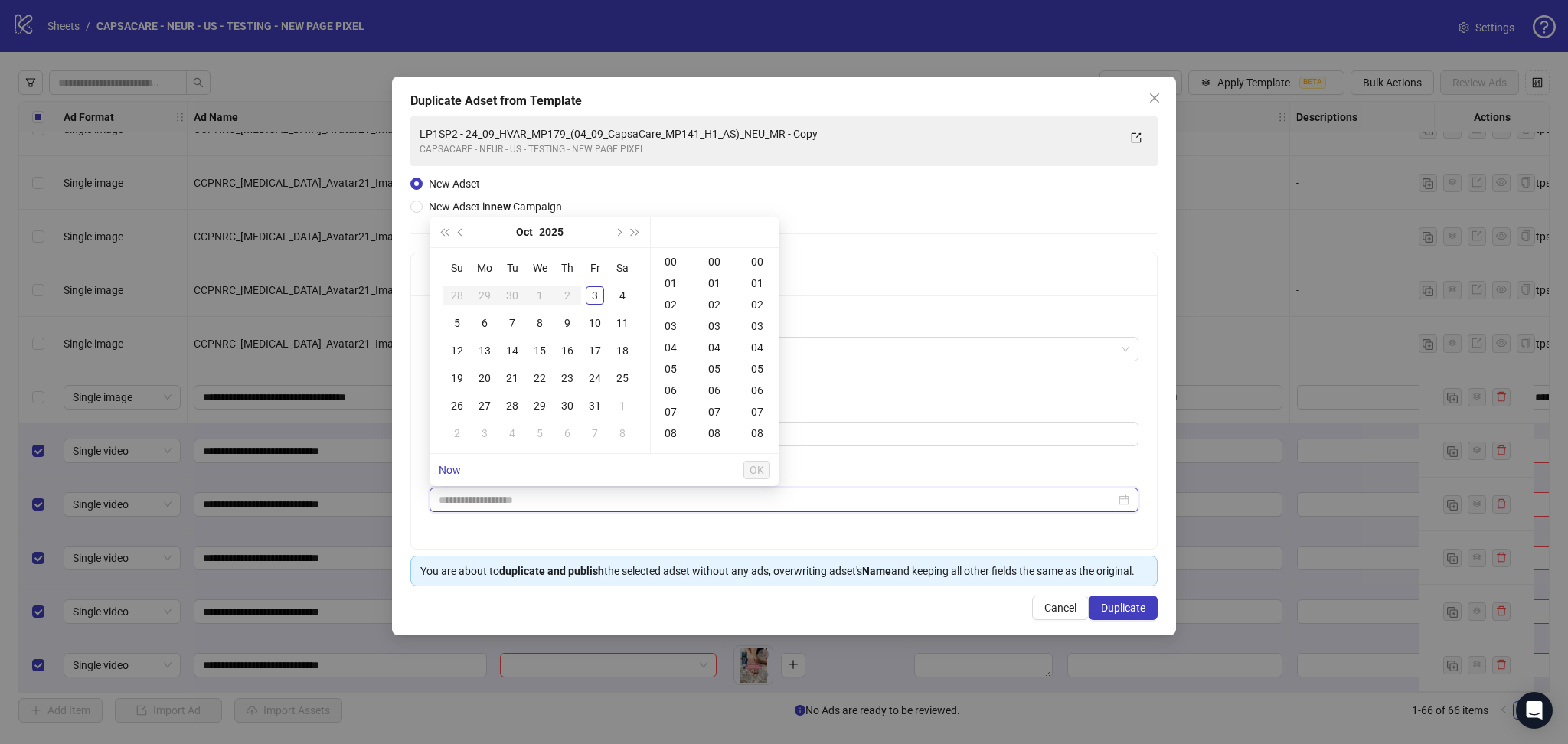
type input "**********"
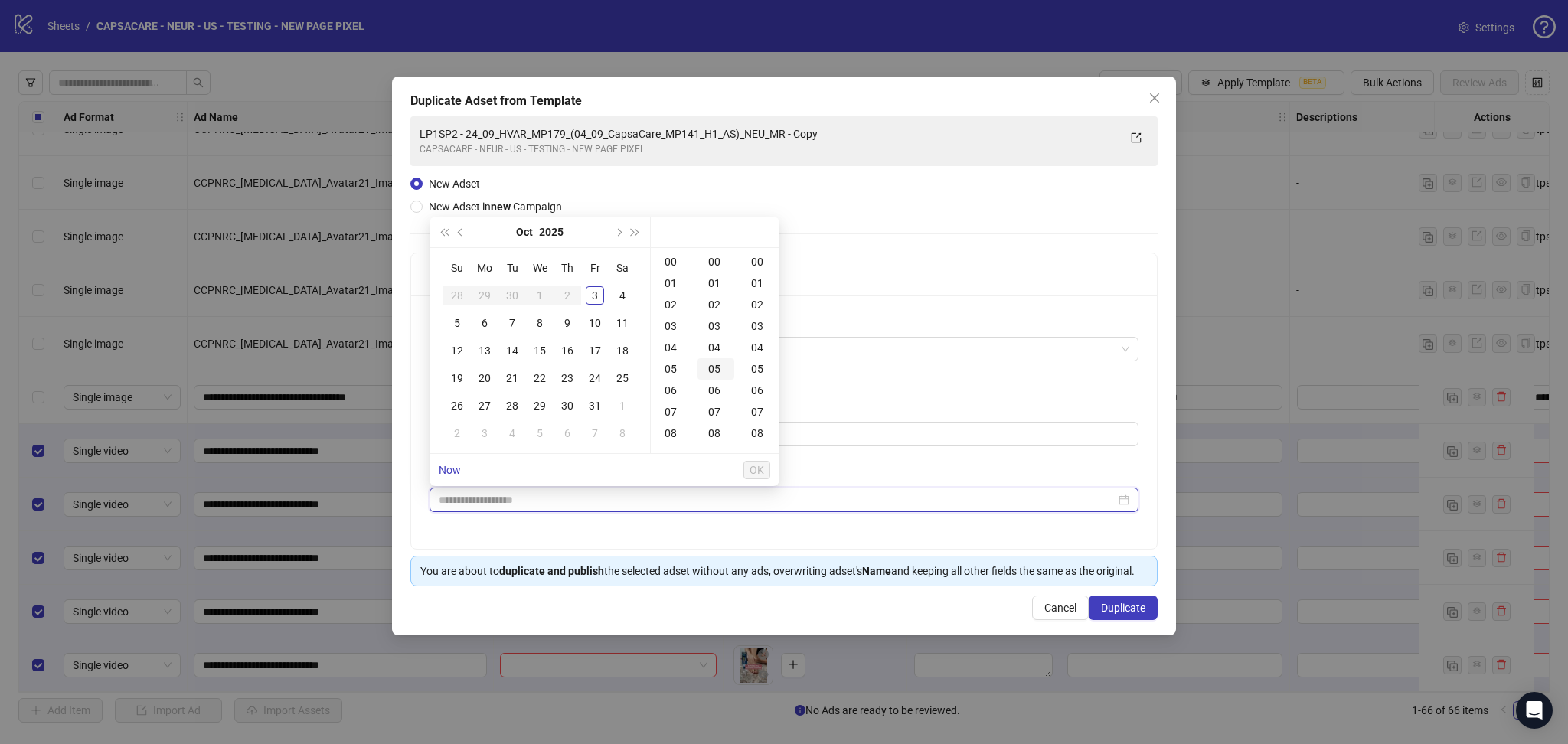
type input "**********"
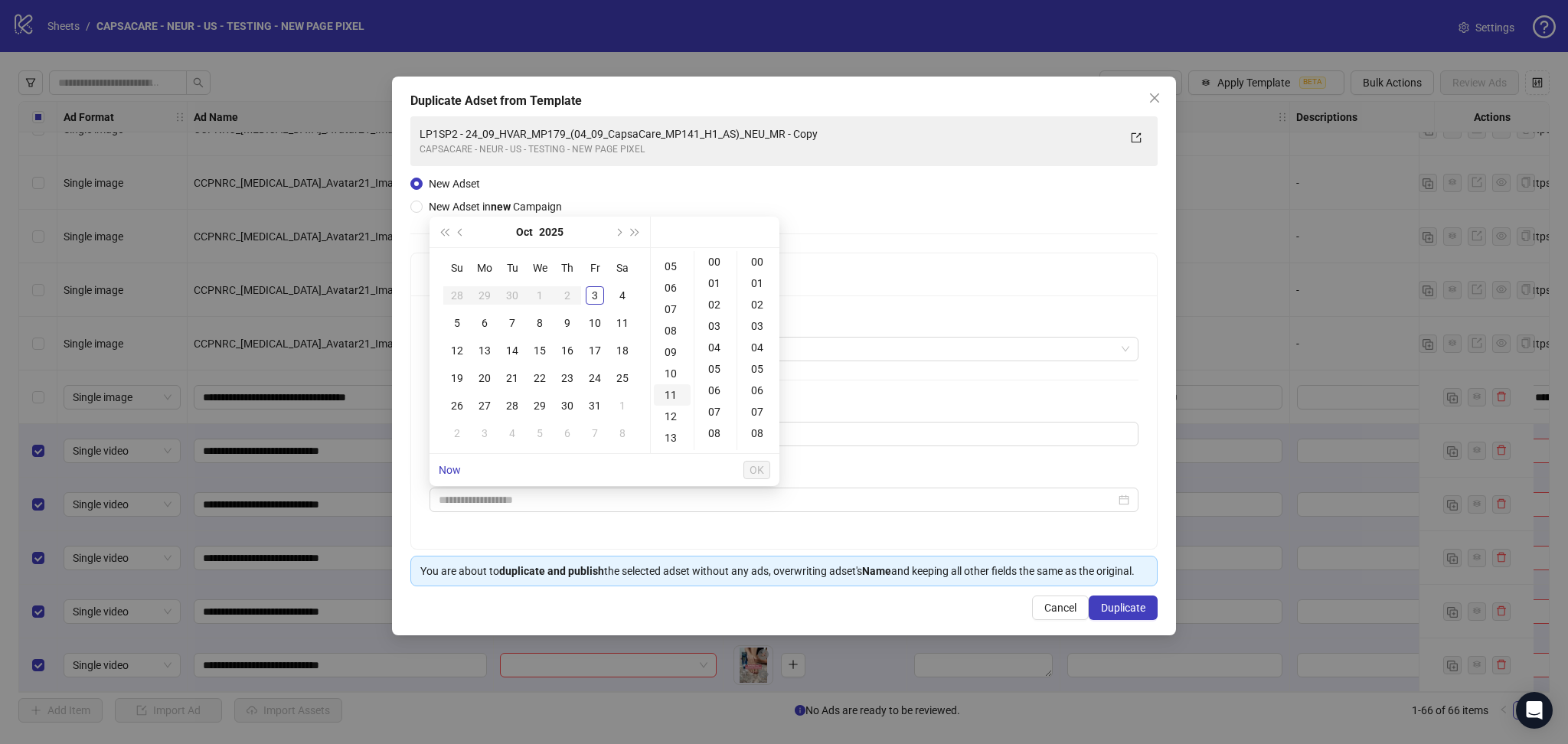
click at [669, 399] on div "11" at bounding box center [672, 395] width 37 height 22
click at [672, 328] on div "10" at bounding box center [672, 325] width 37 height 22
click at [668, 320] on div "09" at bounding box center [672, 319] width 37 height 22
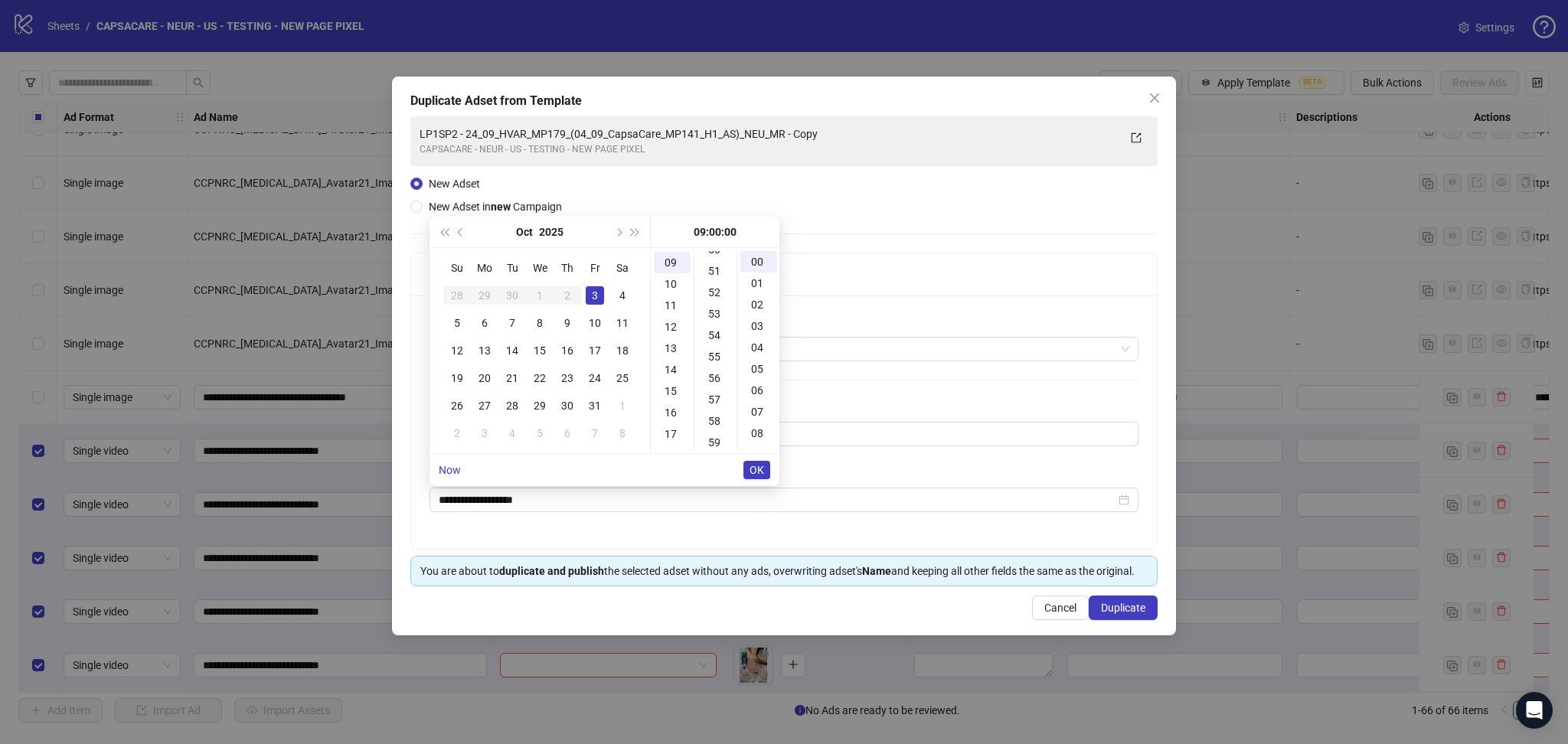
scroll to position [1265, 0]
click at [717, 263] on div "59" at bounding box center [715, 262] width 37 height 22
type input "**********"
click at [754, 470] on span "OK" at bounding box center [756, 470] width 14 height 12
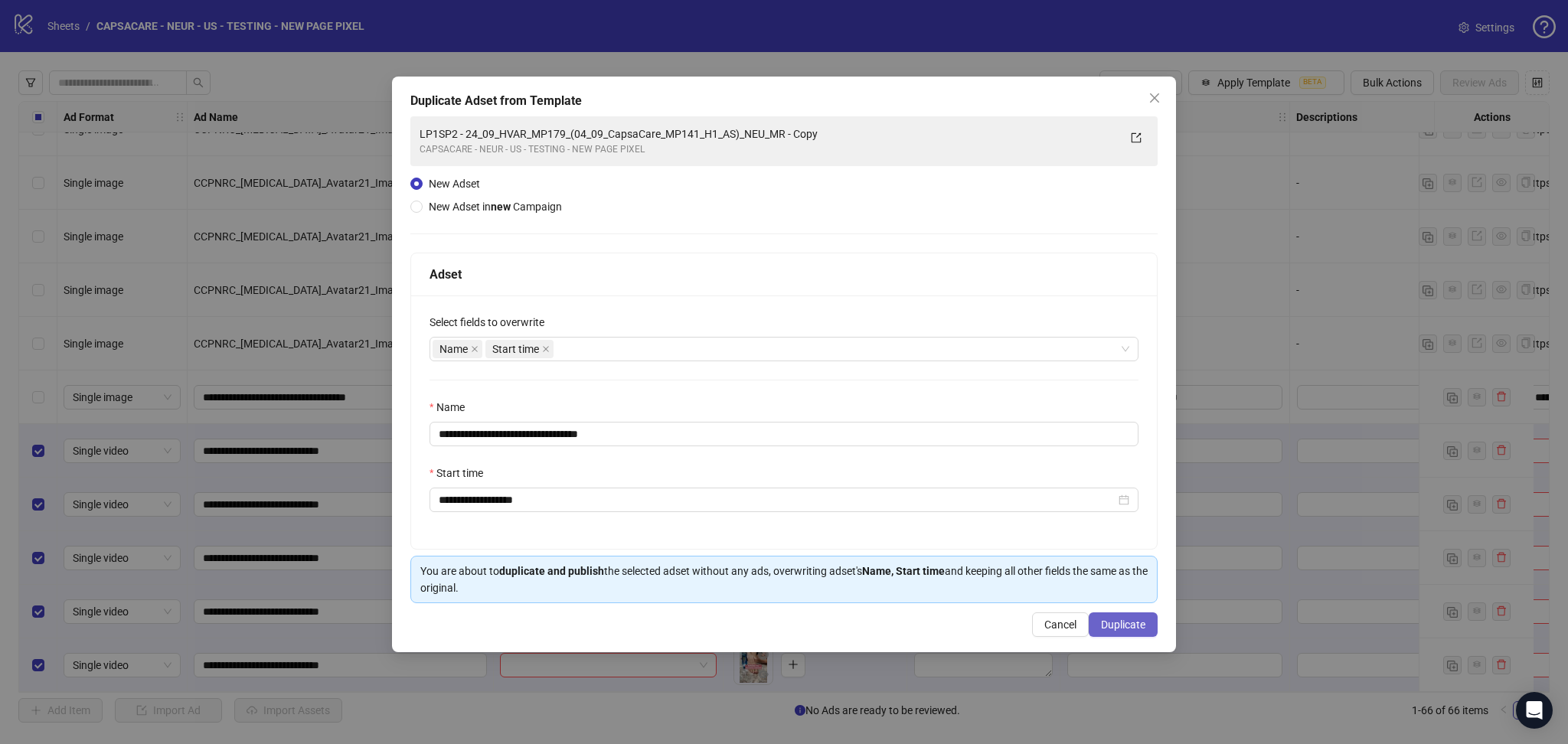
click at [1125, 626] on span "Duplicate" at bounding box center [1123, 624] width 44 height 12
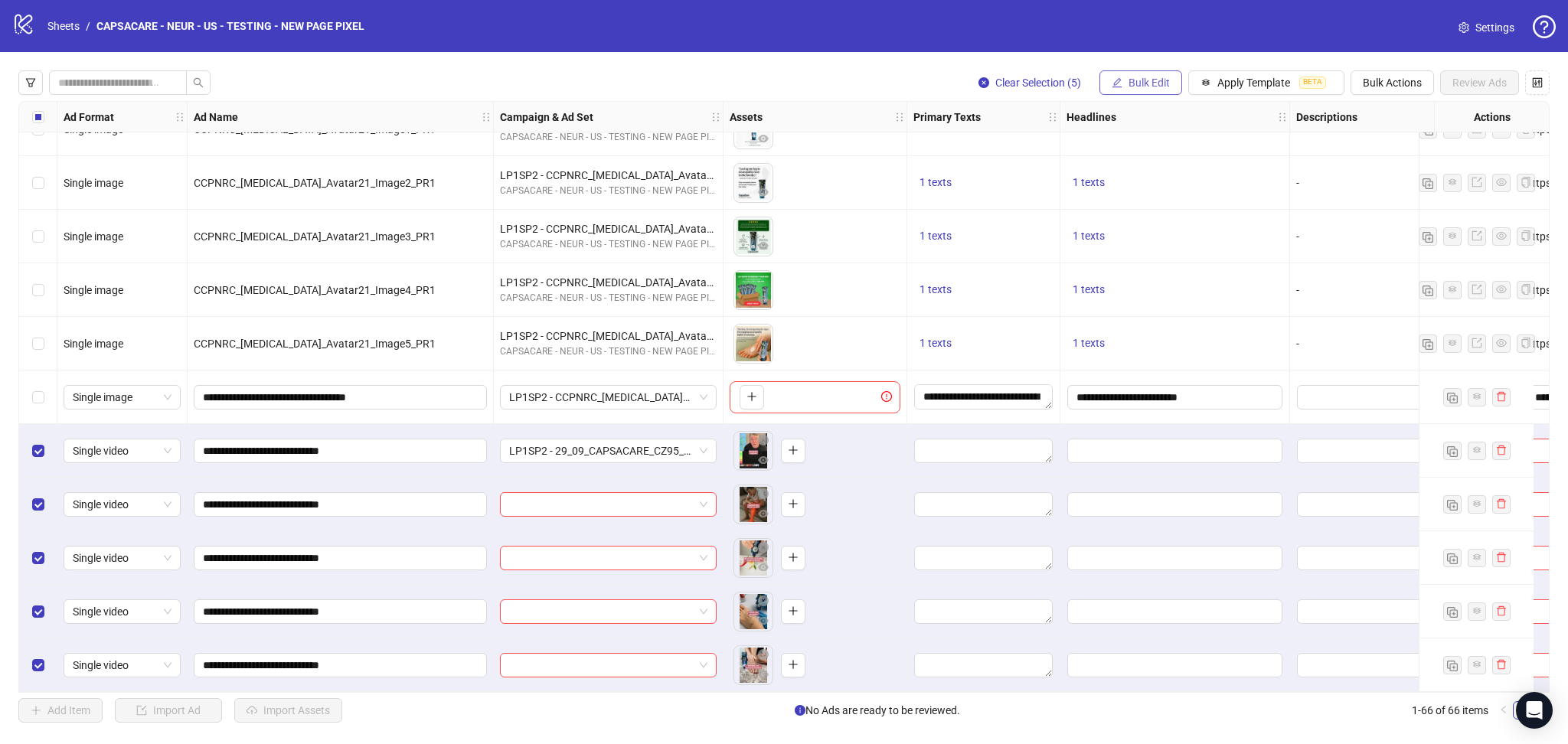
click at [1165, 82] on span "Bulk Edit" at bounding box center [1149, 82] width 42 height 12
click at [1159, 156] on span "Campaign & Ad Set" at bounding box center [1154, 164] width 91 height 17
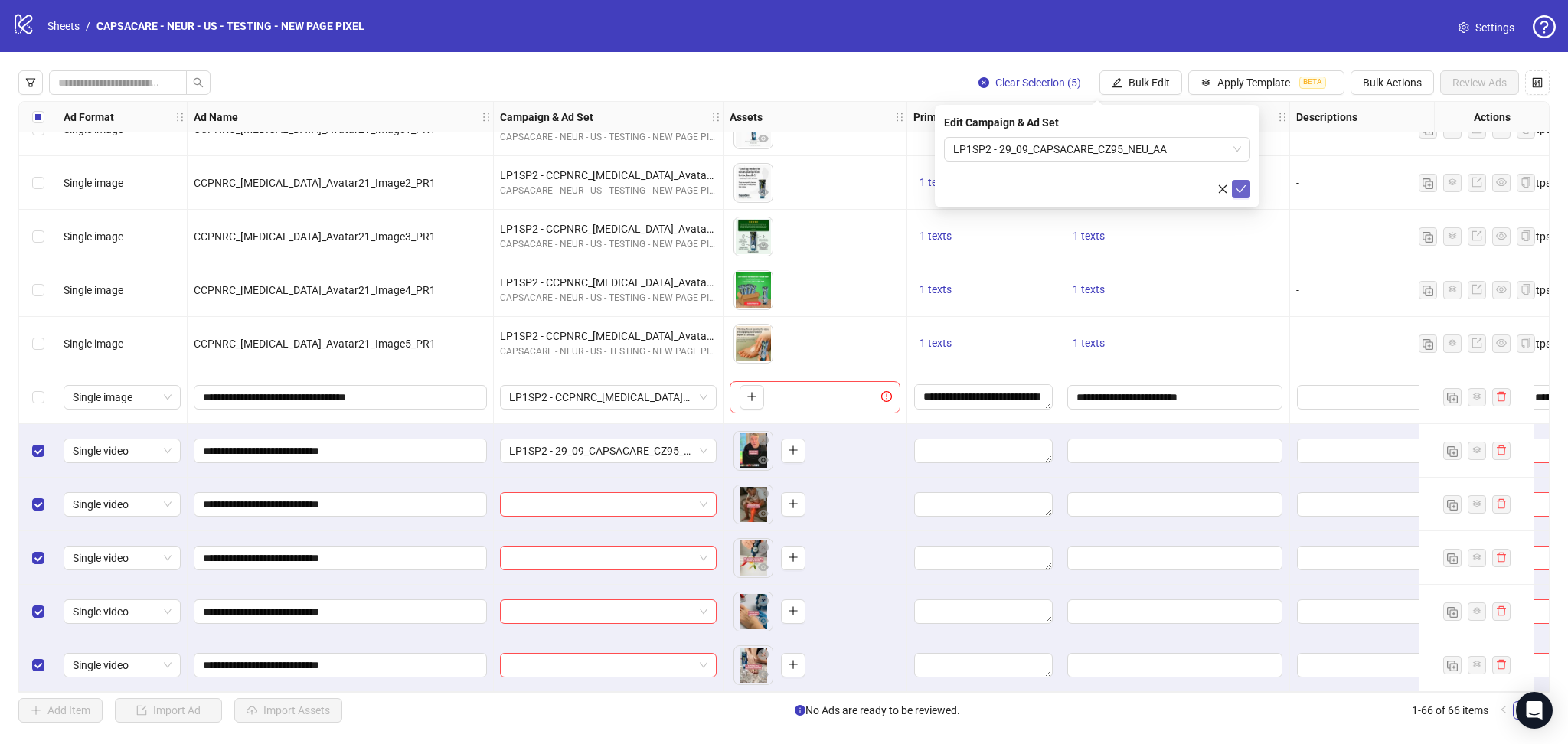
click at [1241, 187] on icon "check" at bounding box center [1240, 188] width 10 height 10
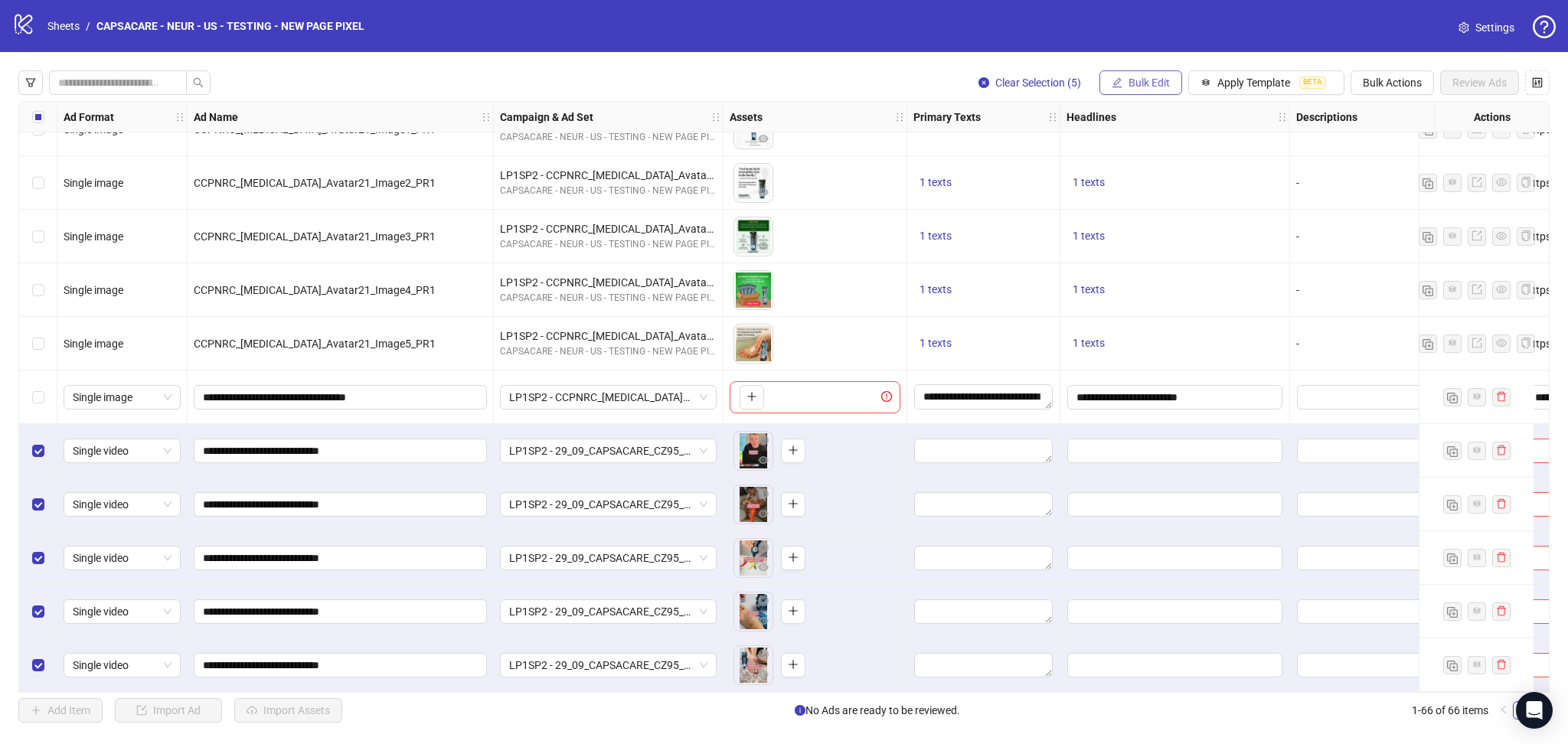
click at [1134, 89] on span "Bulk Edit" at bounding box center [1149, 82] width 42 height 12
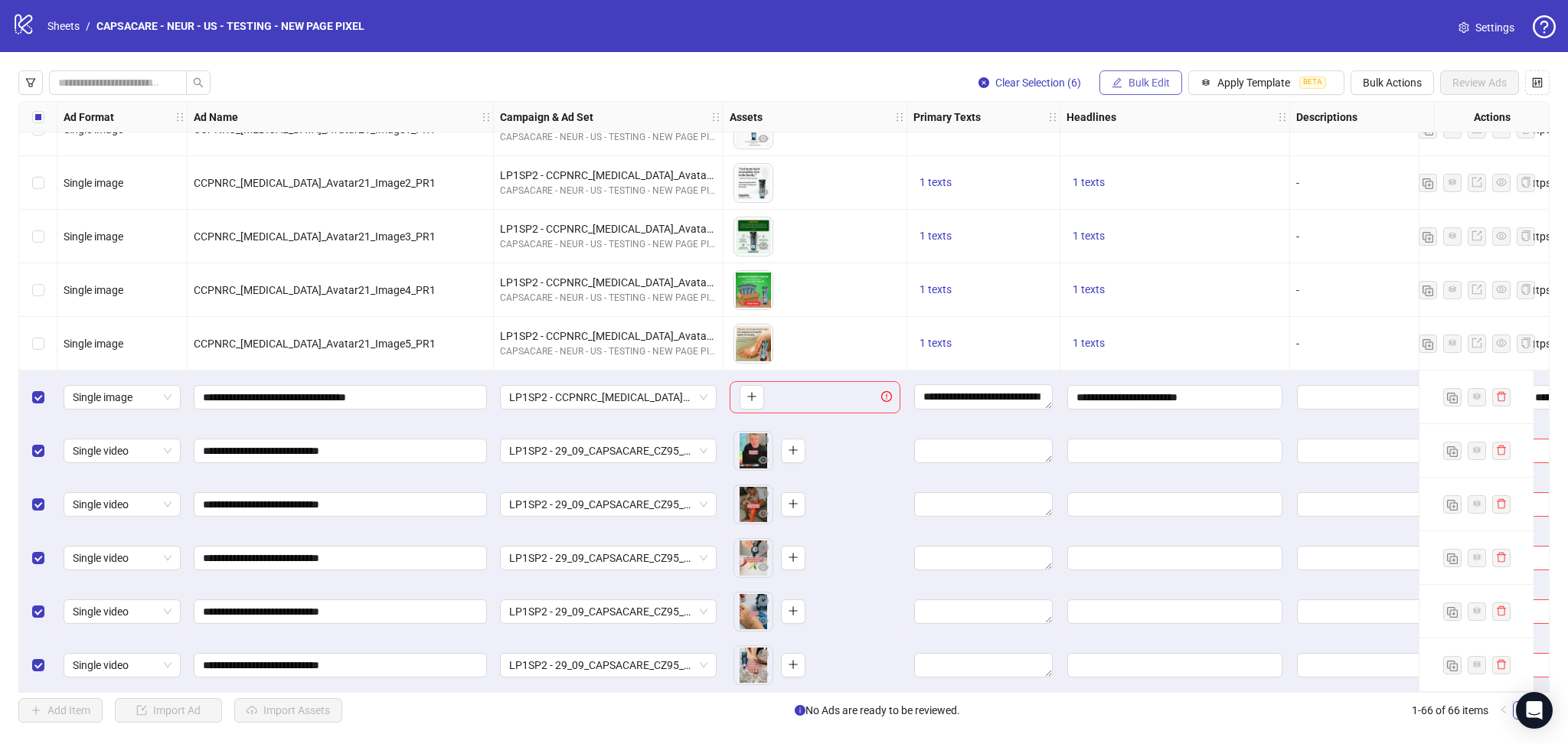
click at [1157, 78] on span "Bulk Edit" at bounding box center [1149, 82] width 42 height 12
click at [1155, 216] on span "Headlines" at bounding box center [1154, 212] width 91 height 17
click at [1250, 239] on div "**********" at bounding box center [1096, 183] width 324 height 158
click at [1242, 248] on icon "check" at bounding box center [1240, 244] width 10 height 10
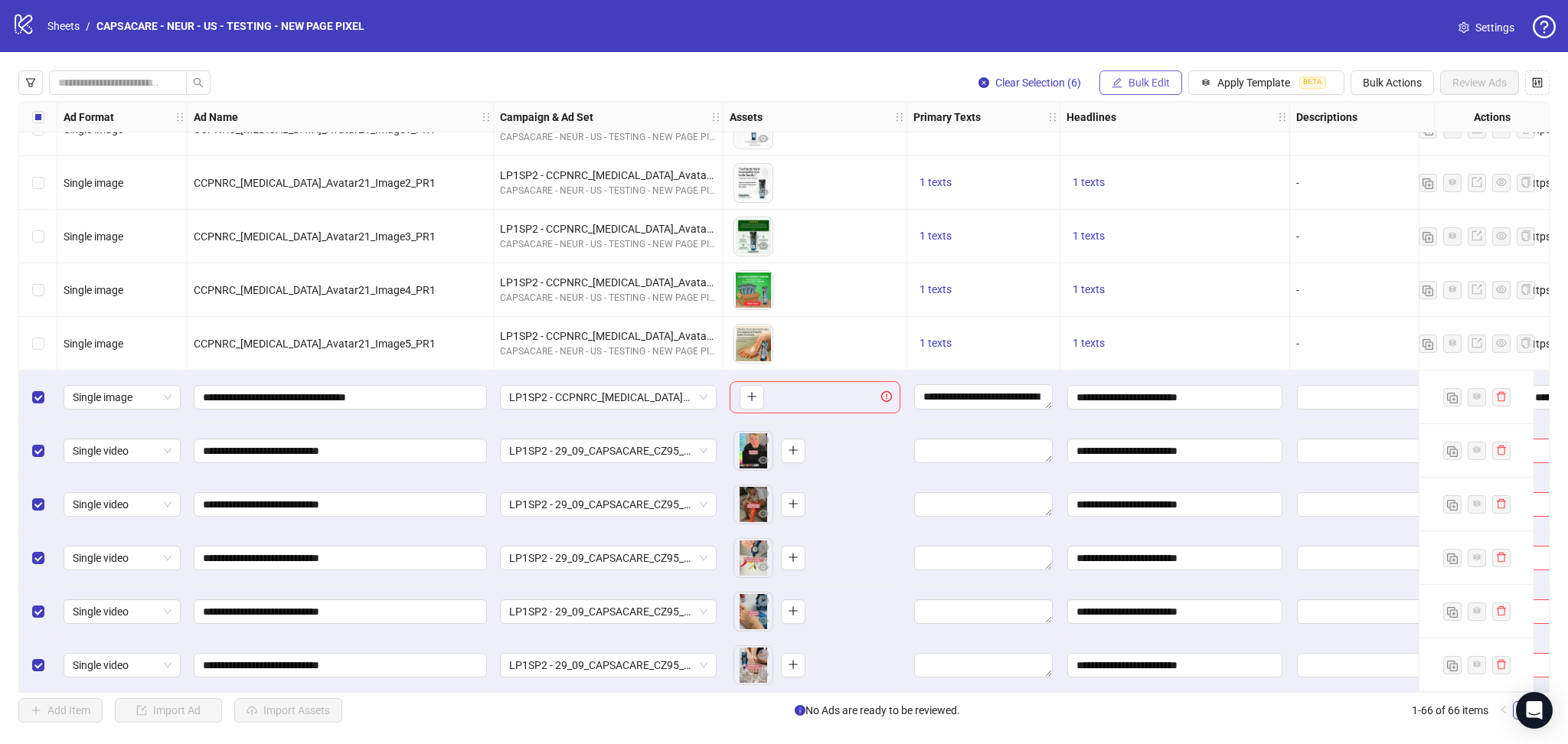
click at [1139, 81] on span "Bulk Edit" at bounding box center [1149, 82] width 42 height 12
click at [1156, 189] on span "Primary Texts" at bounding box center [1154, 188] width 91 height 17
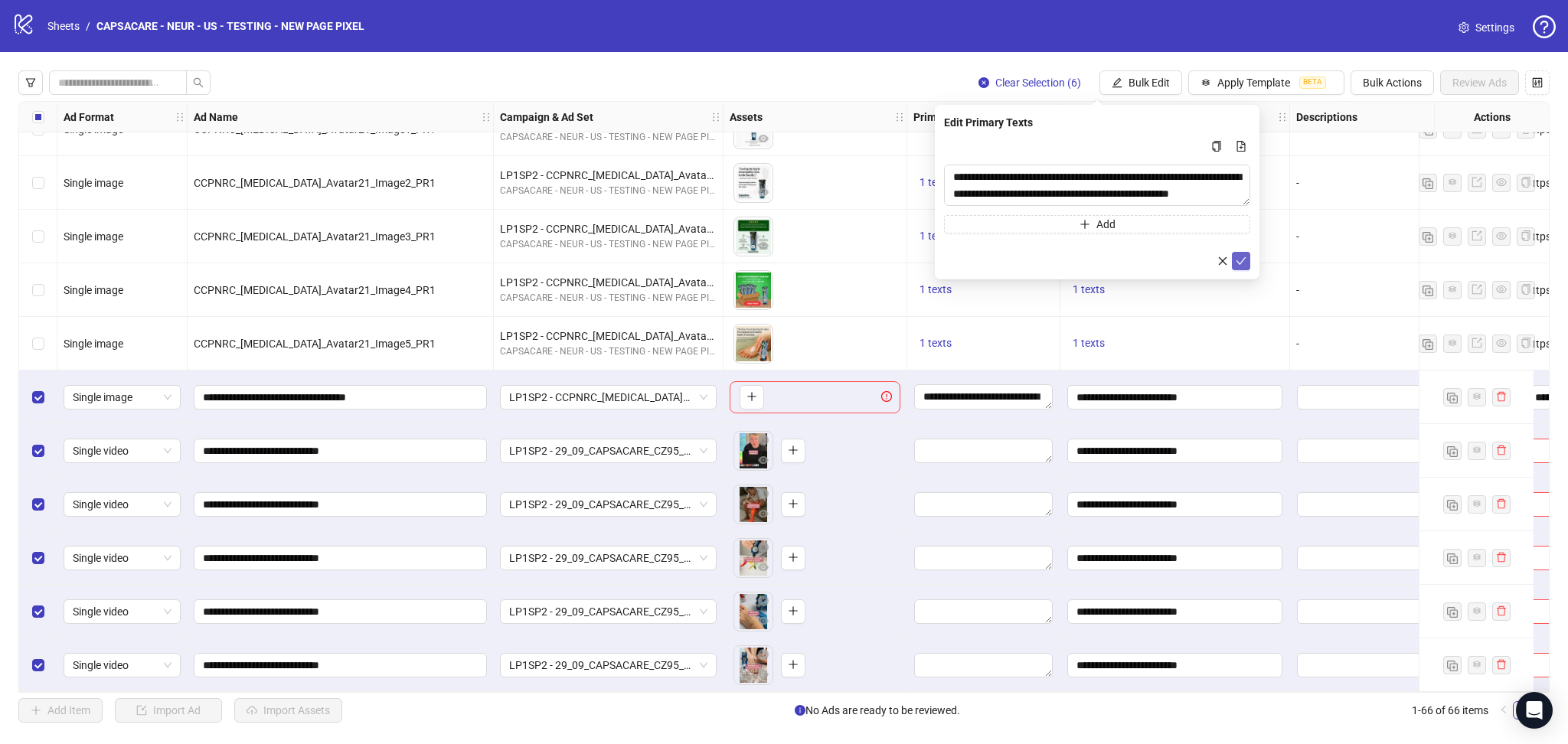
click at [1246, 257] on icon "check" at bounding box center [1240, 260] width 10 height 10
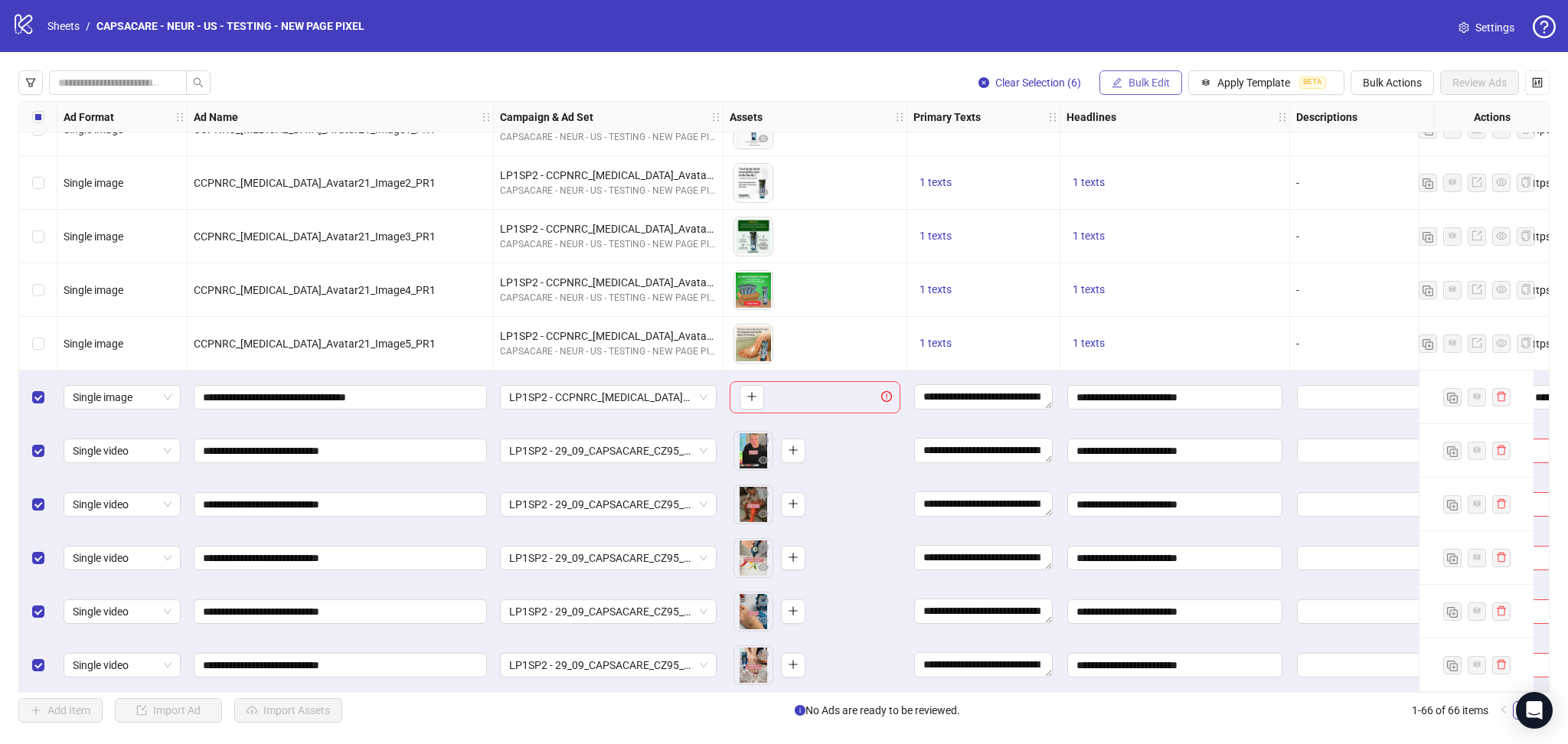
click at [1157, 78] on span "Bulk Edit" at bounding box center [1149, 82] width 42 height 12
click at [1160, 260] on span "Destination URL" at bounding box center [1154, 261] width 91 height 17
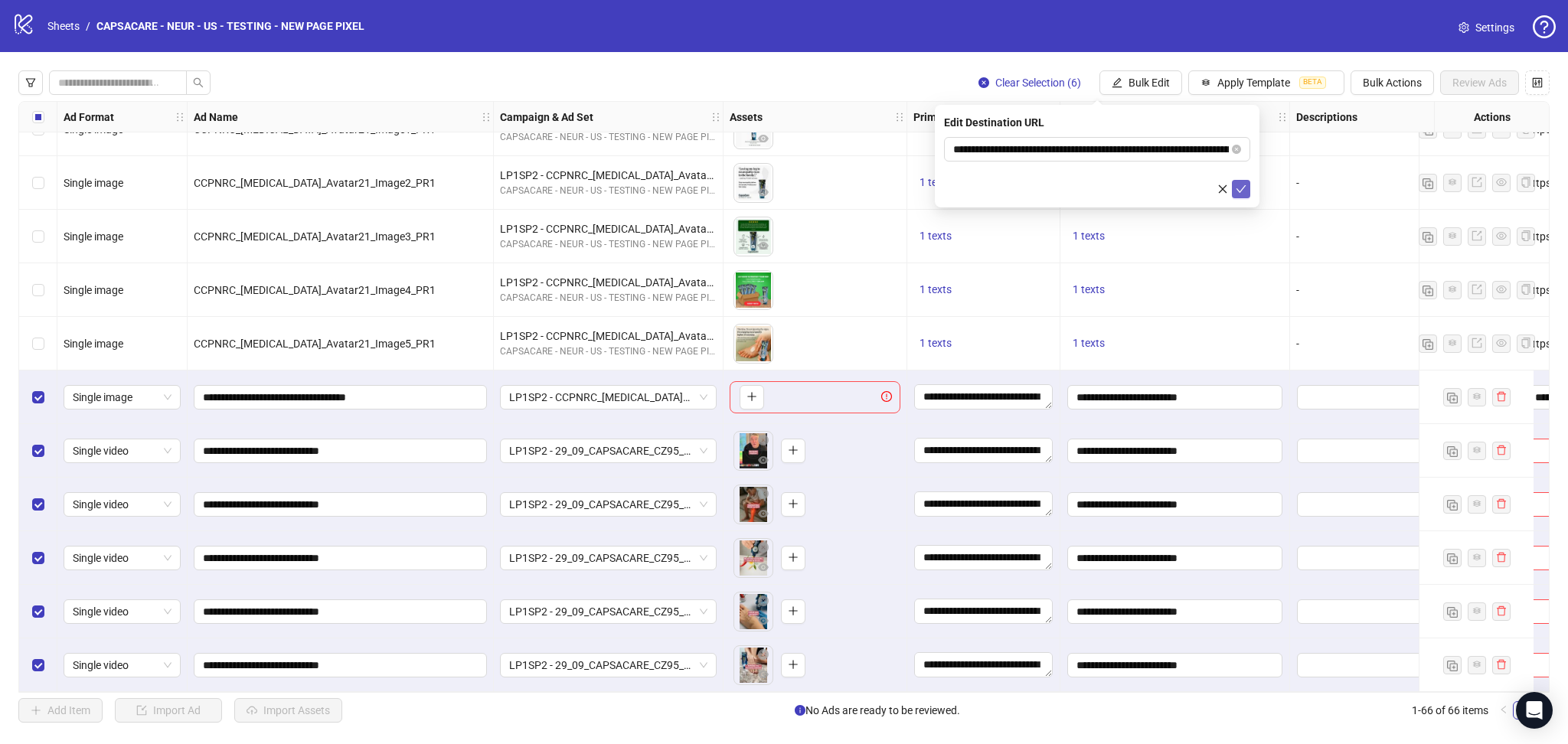
click at [1246, 190] on button "submit" at bounding box center [1240, 188] width 18 height 18
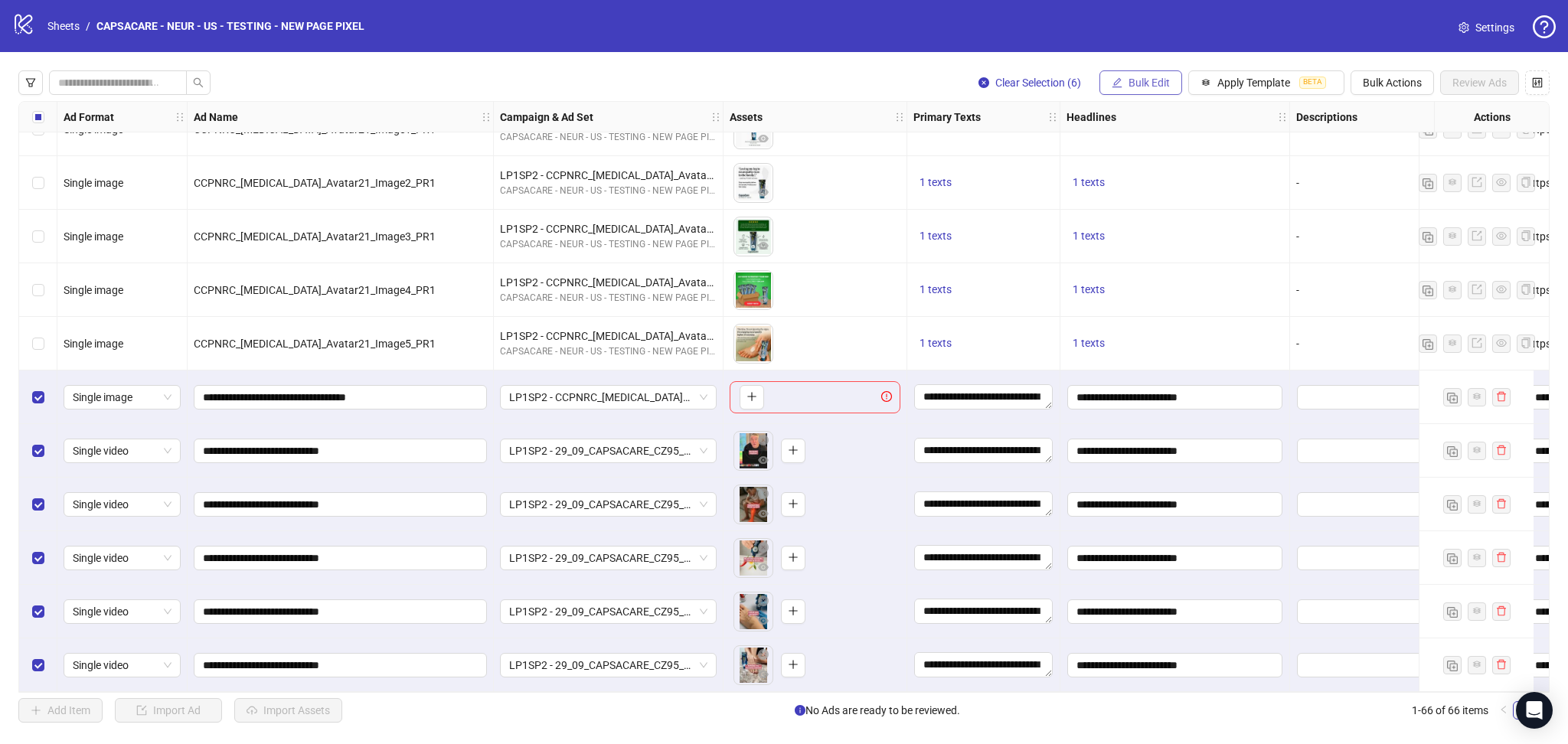
click at [1147, 88] on span "Bulk Edit" at bounding box center [1149, 82] width 42 height 12
click at [1167, 264] on span "Destination URL" at bounding box center [1154, 261] width 91 height 17
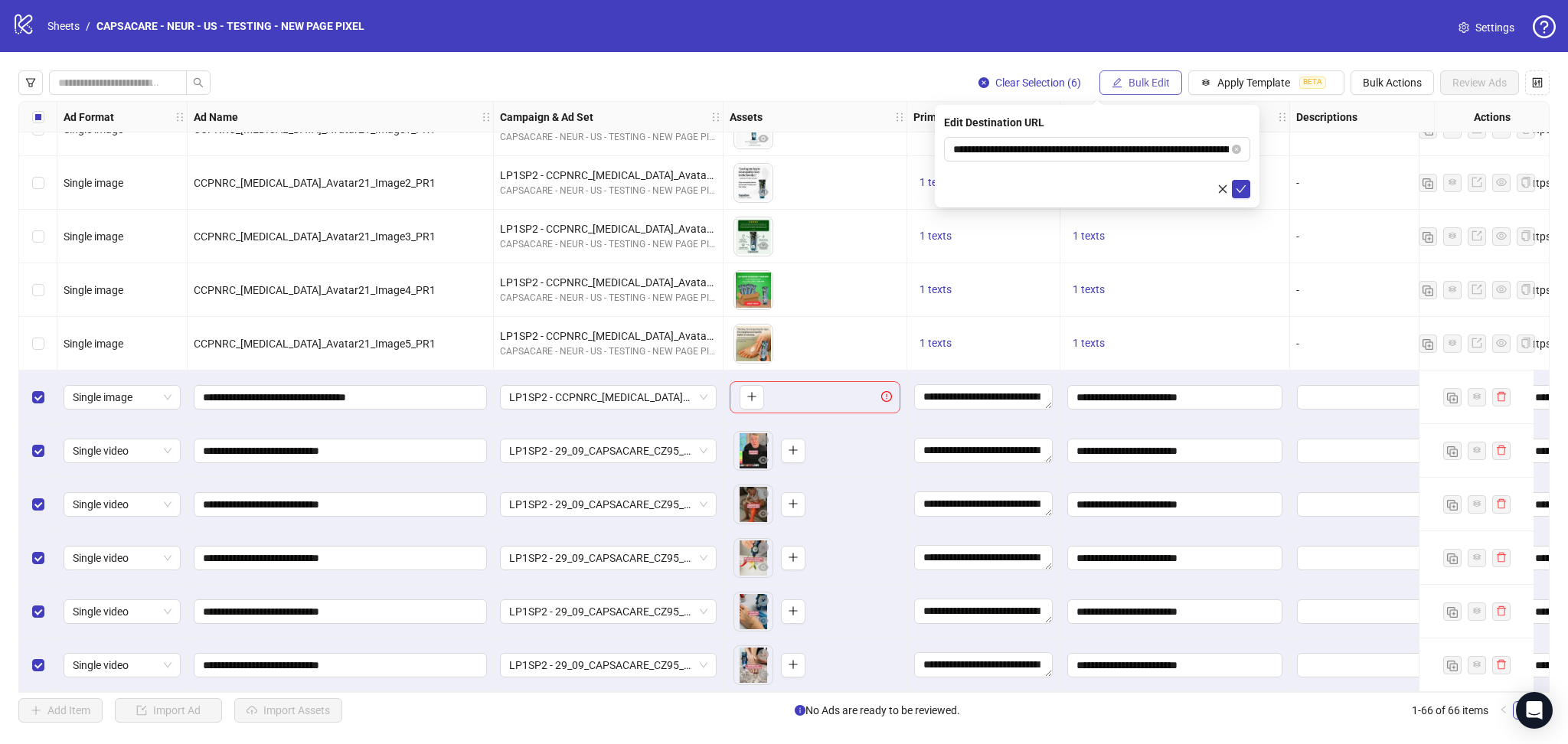
click at [1157, 85] on span "Bulk Edit" at bounding box center [1149, 82] width 42 height 12
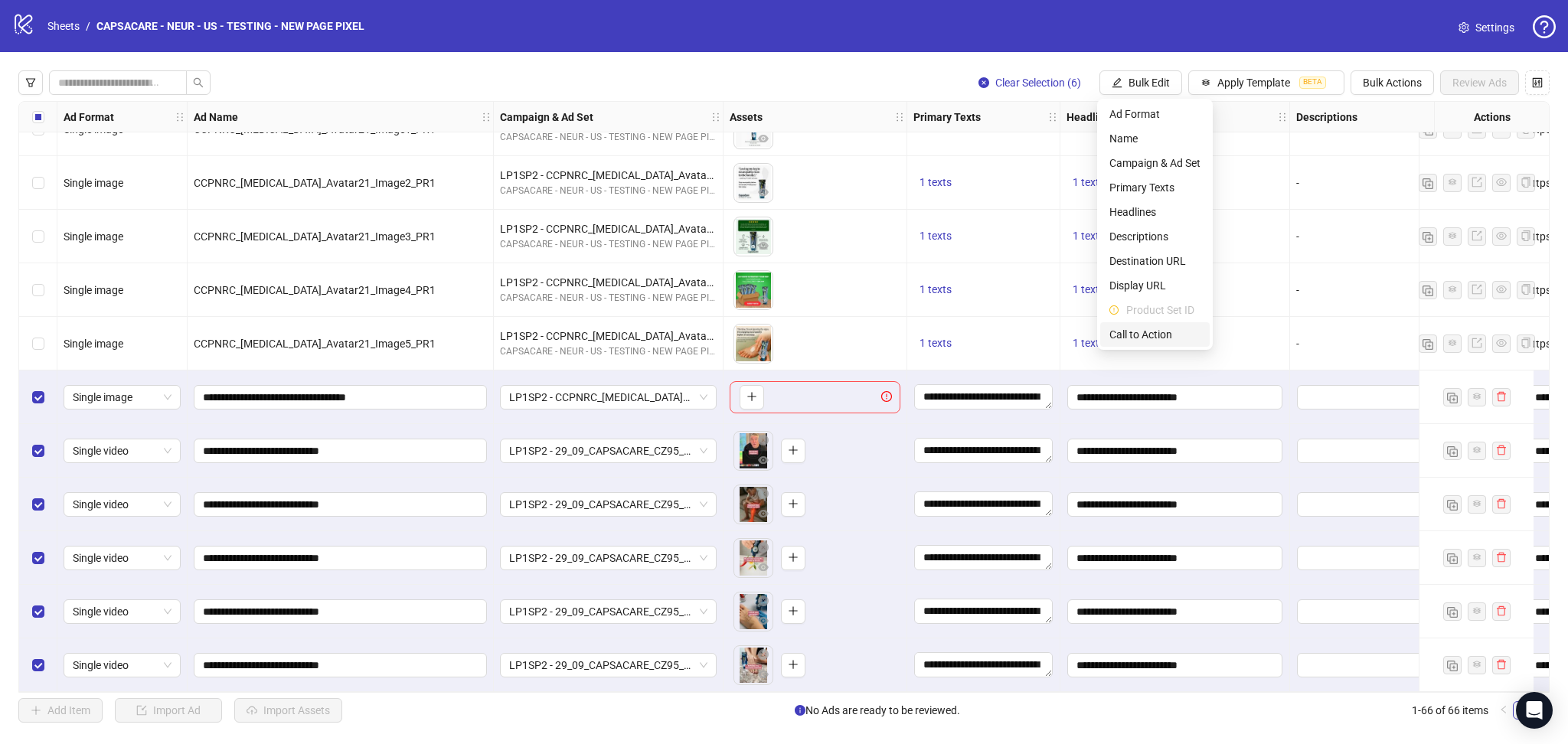
click at [1140, 335] on span "Call to Action" at bounding box center [1154, 335] width 91 height 17
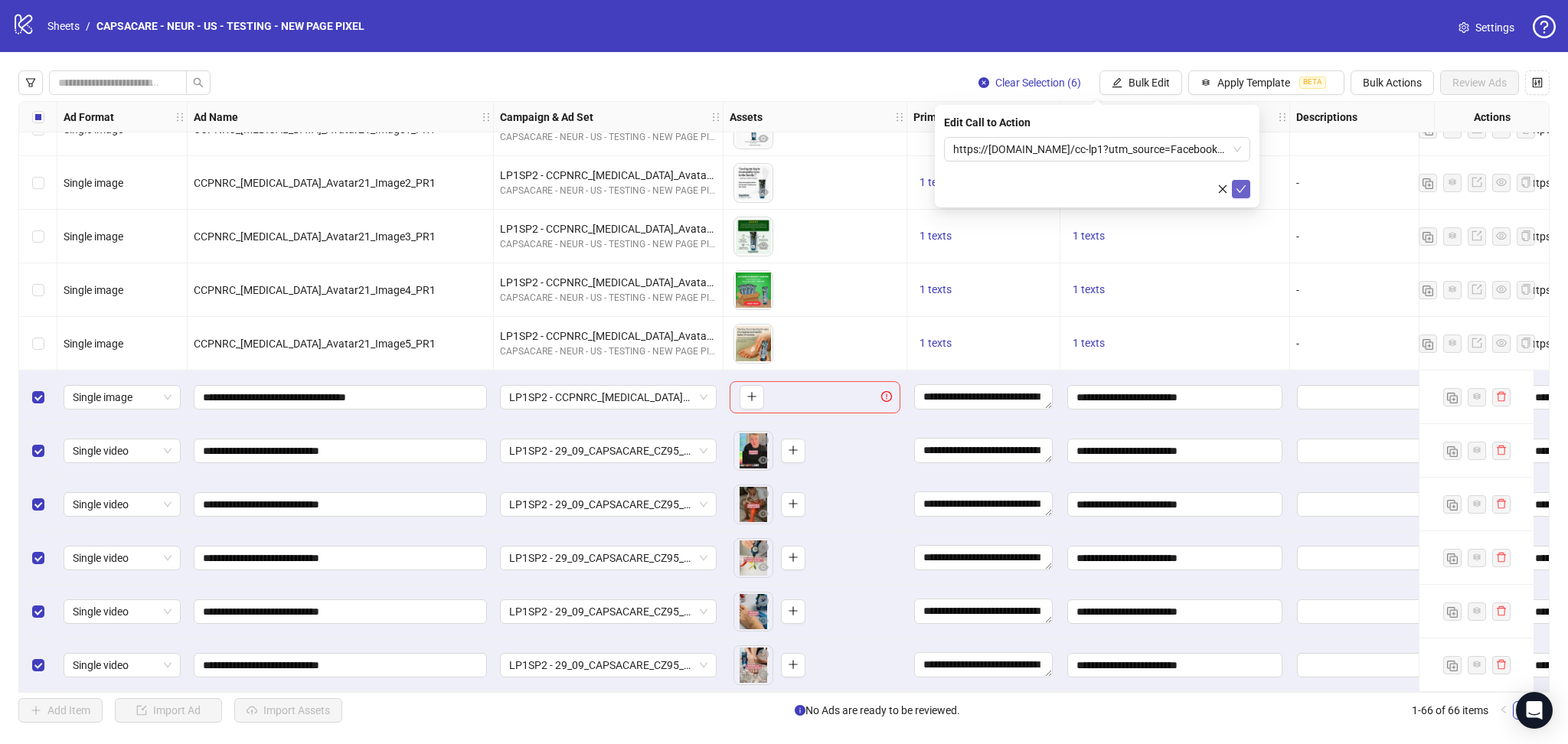
click at [1244, 187] on icon "check" at bounding box center [1240, 188] width 10 height 10
click at [775, 694] on div "Clear Selection (6) Bulk Edit Apply Template BETA Bulk Actions Review Ads Ad Fo…" at bounding box center [784, 396] width 1568 height 689
drag, startPoint x: 775, startPoint y: 687, endPoint x: 1013, endPoint y: 696, distance: 238.2
click at [1146, 714] on div "Clear Selection (6) Bulk Edit Apply Template BETA Bulk Actions Review Ads Ad Fo…" at bounding box center [784, 396] width 1568 height 689
click at [1013, 695] on div "Clear Selection (6) Bulk Edit Apply Template BETA Bulk Actions Review Ads Ad Fo…" at bounding box center [784, 396] width 1568 height 689
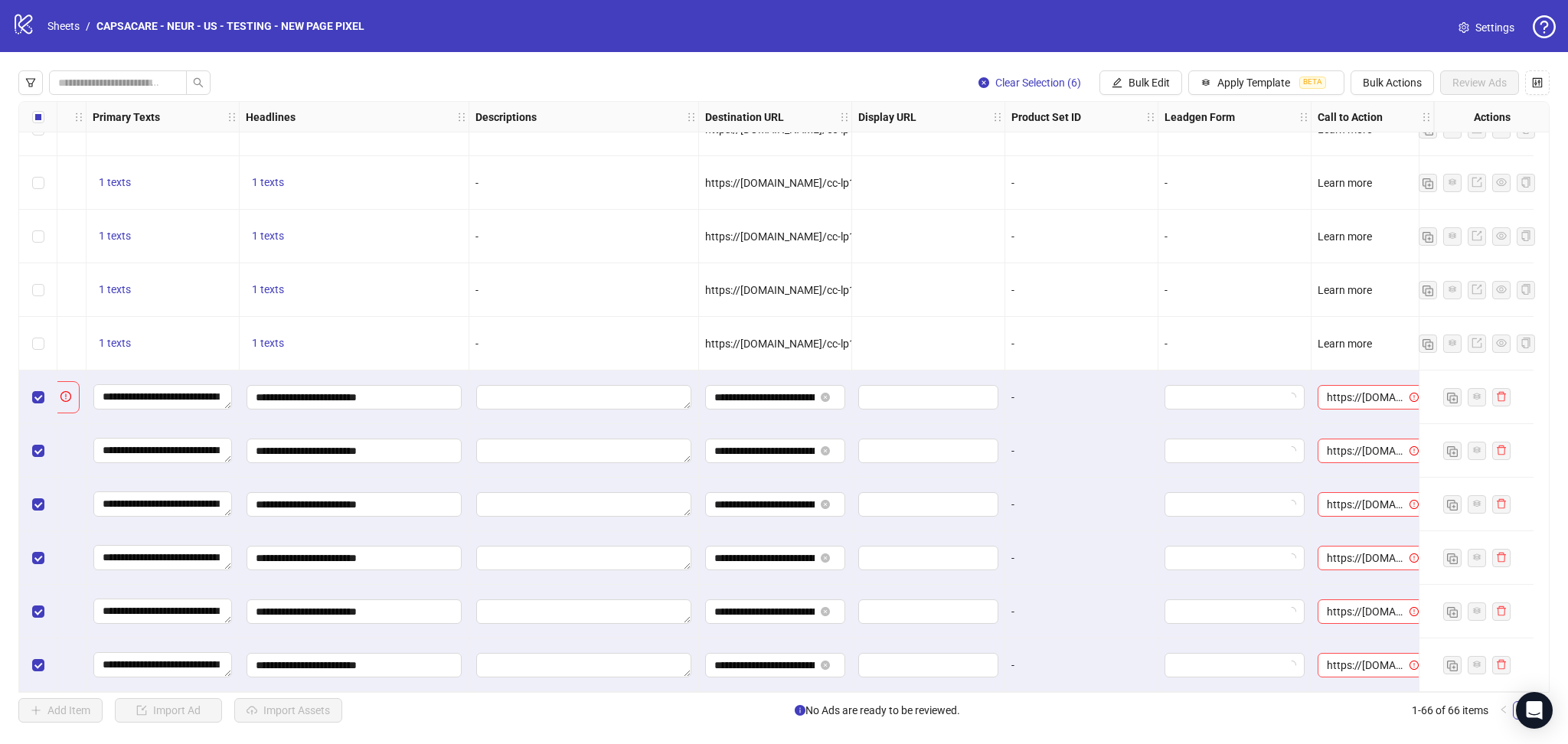
scroll to position [2983, 836]
click at [1354, 392] on span "https://[DOMAIN_NAME]/cc-lp1?utm_source=Facebook&utm_medium={{[DOMAIN_NAME]}}&u…" at bounding box center [1371, 397] width 91 height 23
drag, startPoint x: 1406, startPoint y: 447, endPoint x: 1400, endPoint y: 520, distance: 73.2
click at [1400, 520] on div "Get quote Get showtimes Learn more Listen now Order now Play game Request time …" at bounding box center [1356, 508] width 103 height 196
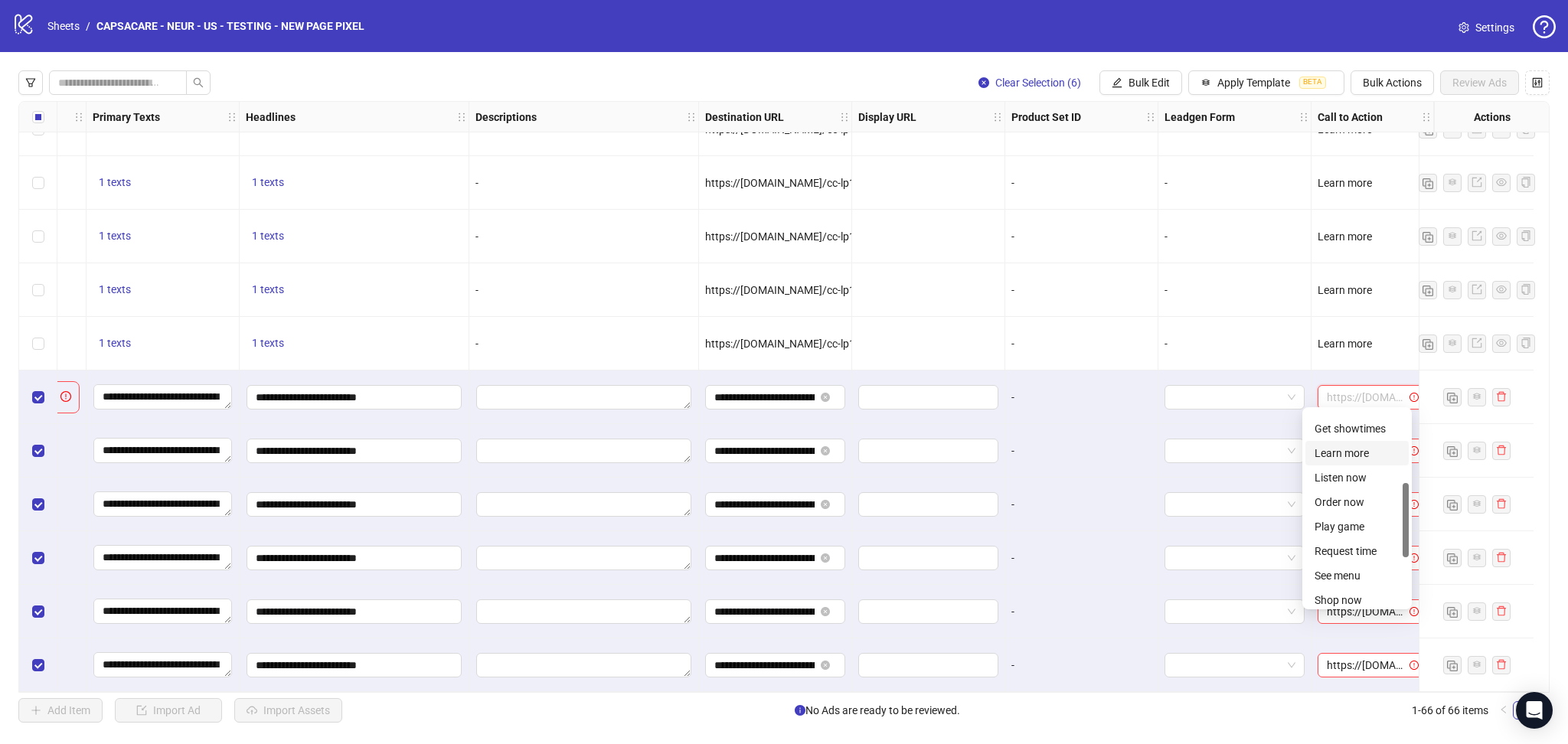
click at [1361, 453] on div "Learn more" at bounding box center [1357, 454] width 85 height 17
click at [1133, 87] on span "Bulk Edit" at bounding box center [1149, 82] width 42 height 12
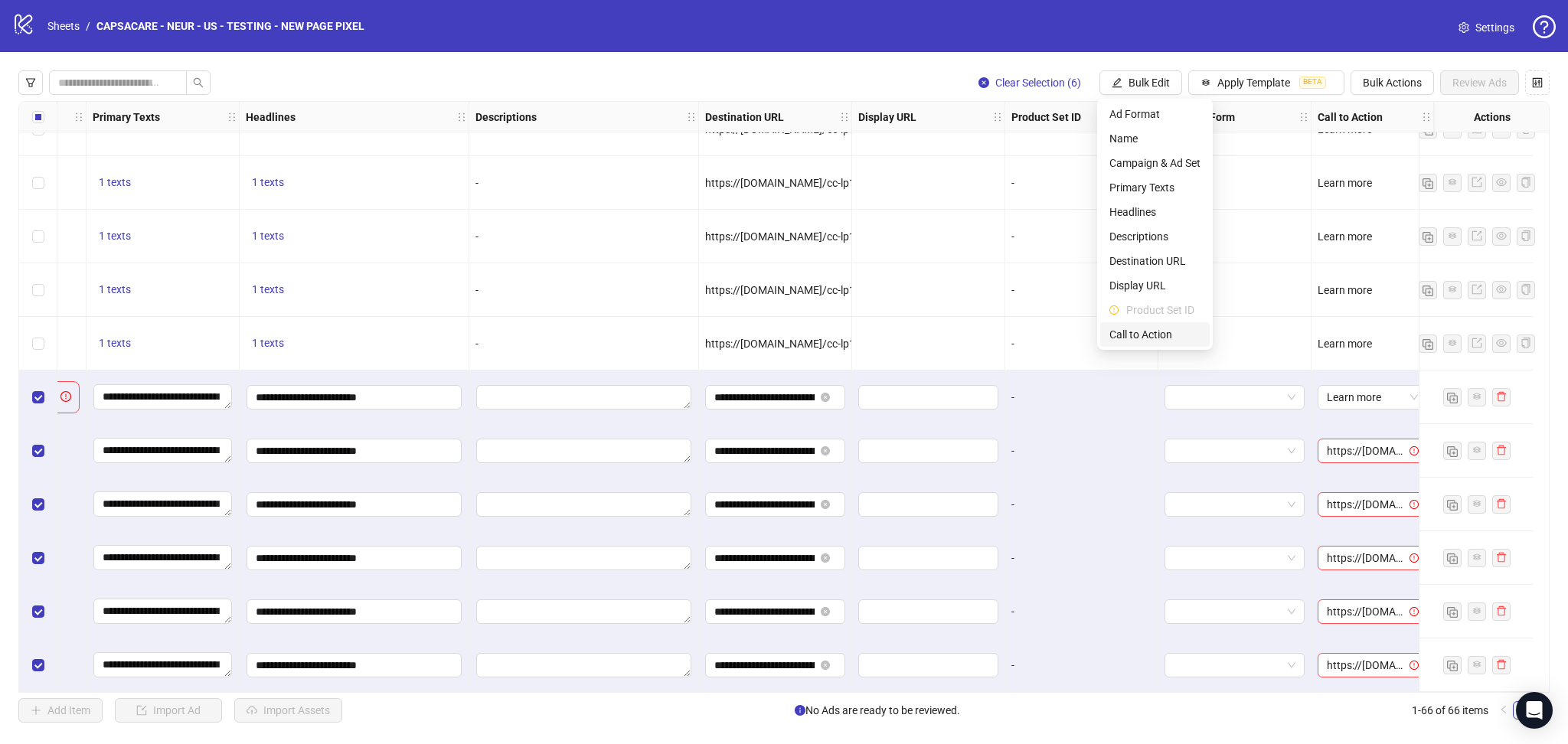
click at [1154, 340] on span "Call to Action" at bounding box center [1154, 335] width 91 height 17
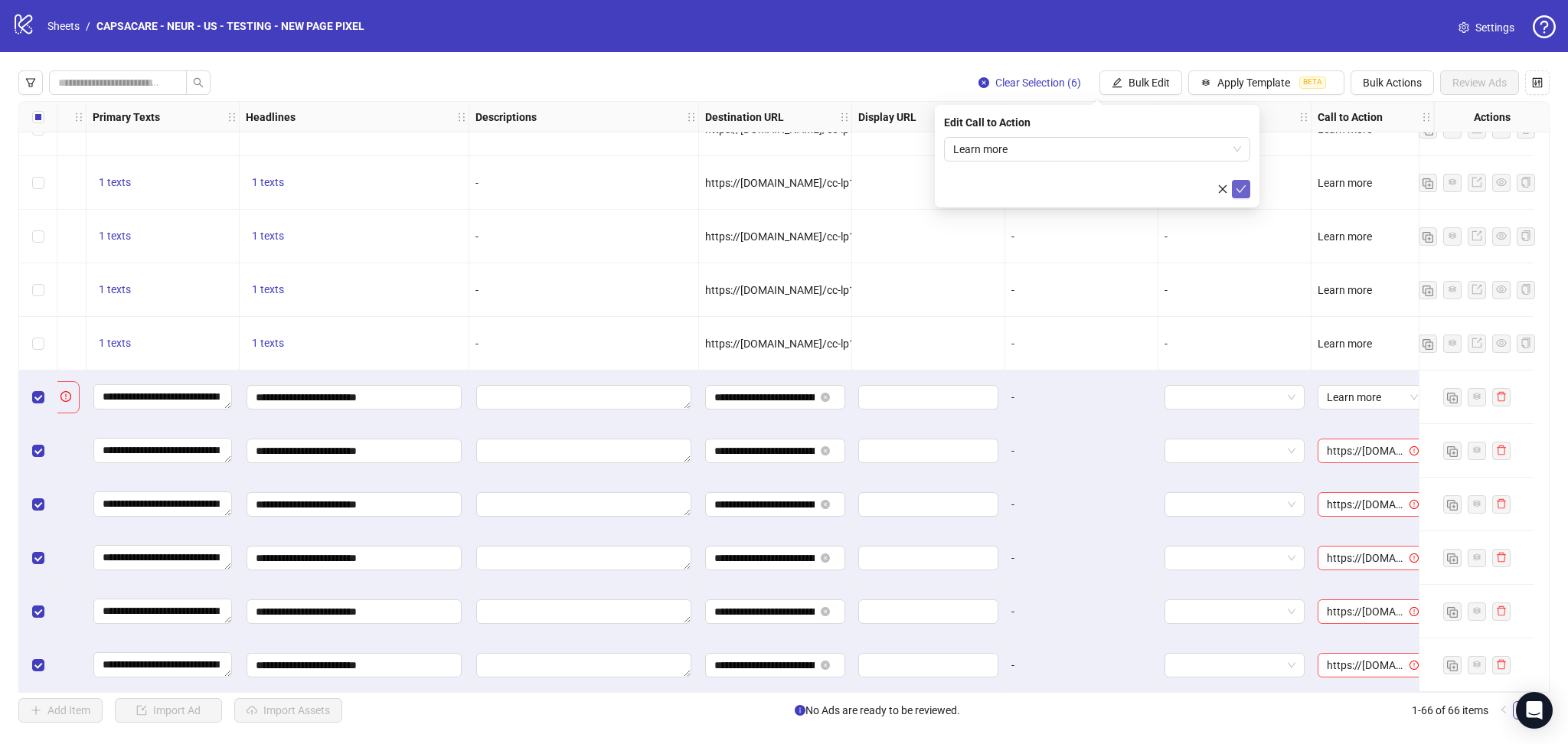
click at [1239, 187] on icon "check" at bounding box center [1240, 188] width 10 height 10
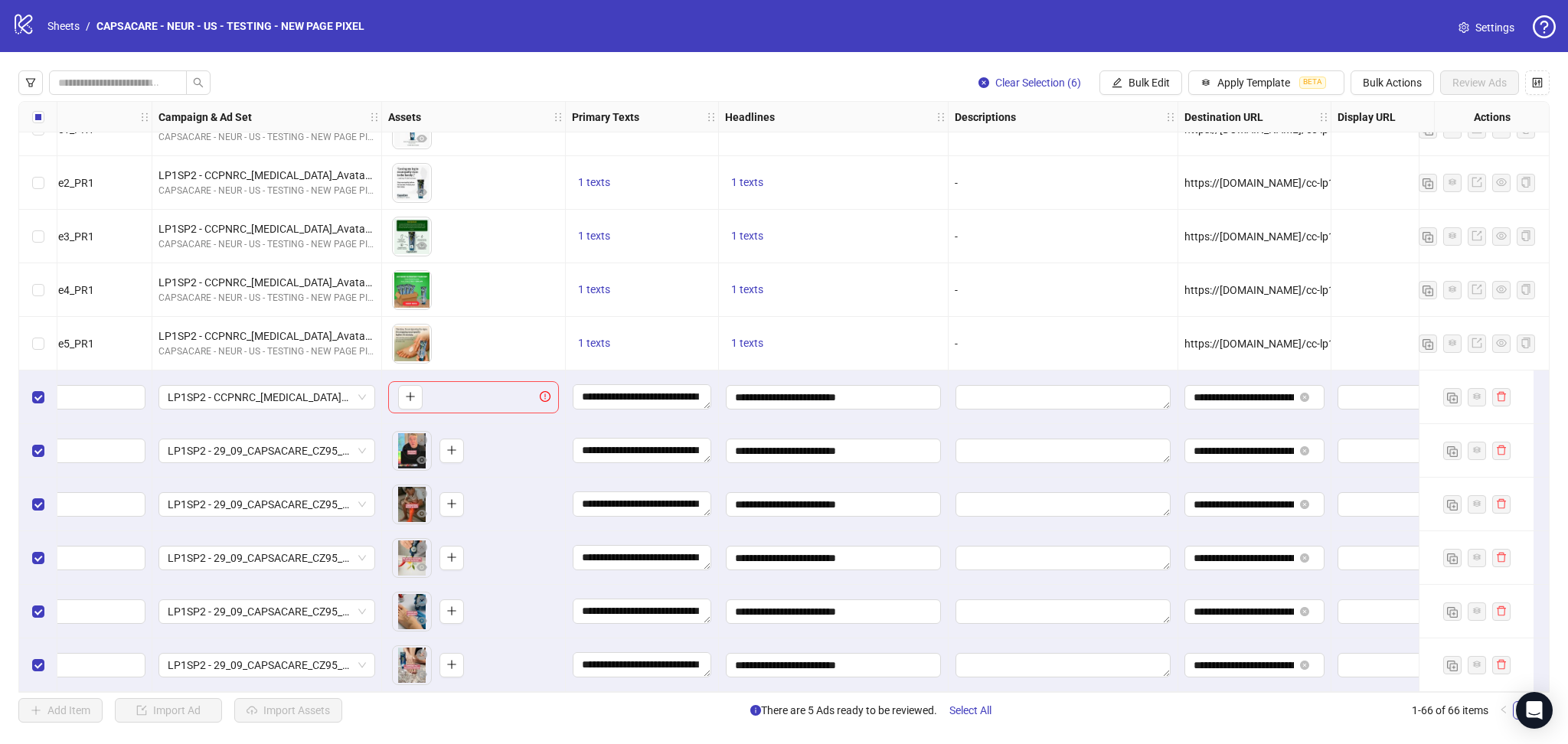
scroll to position [2983, 0]
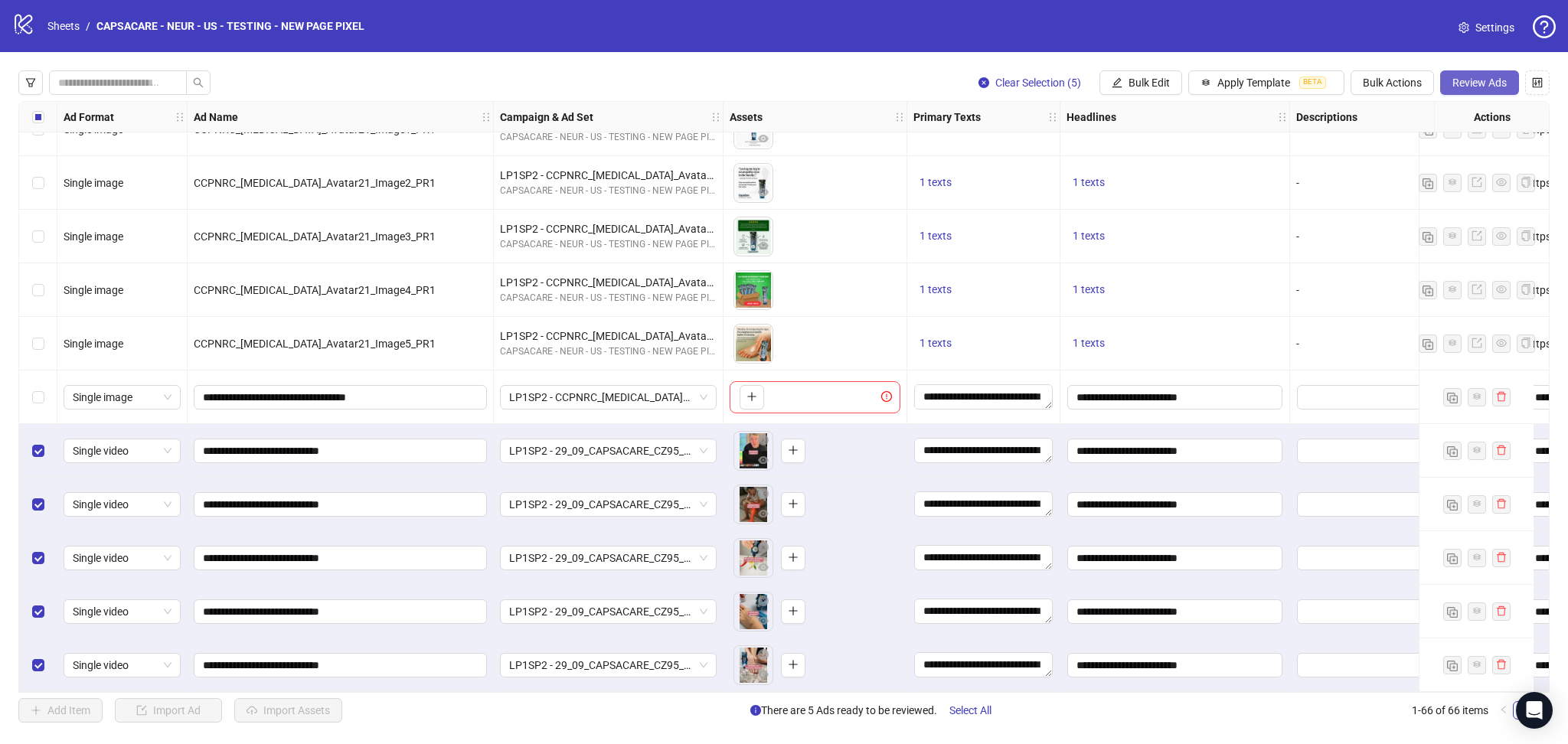
click at [1479, 77] on span "Review Ads" at bounding box center [1479, 82] width 55 height 12
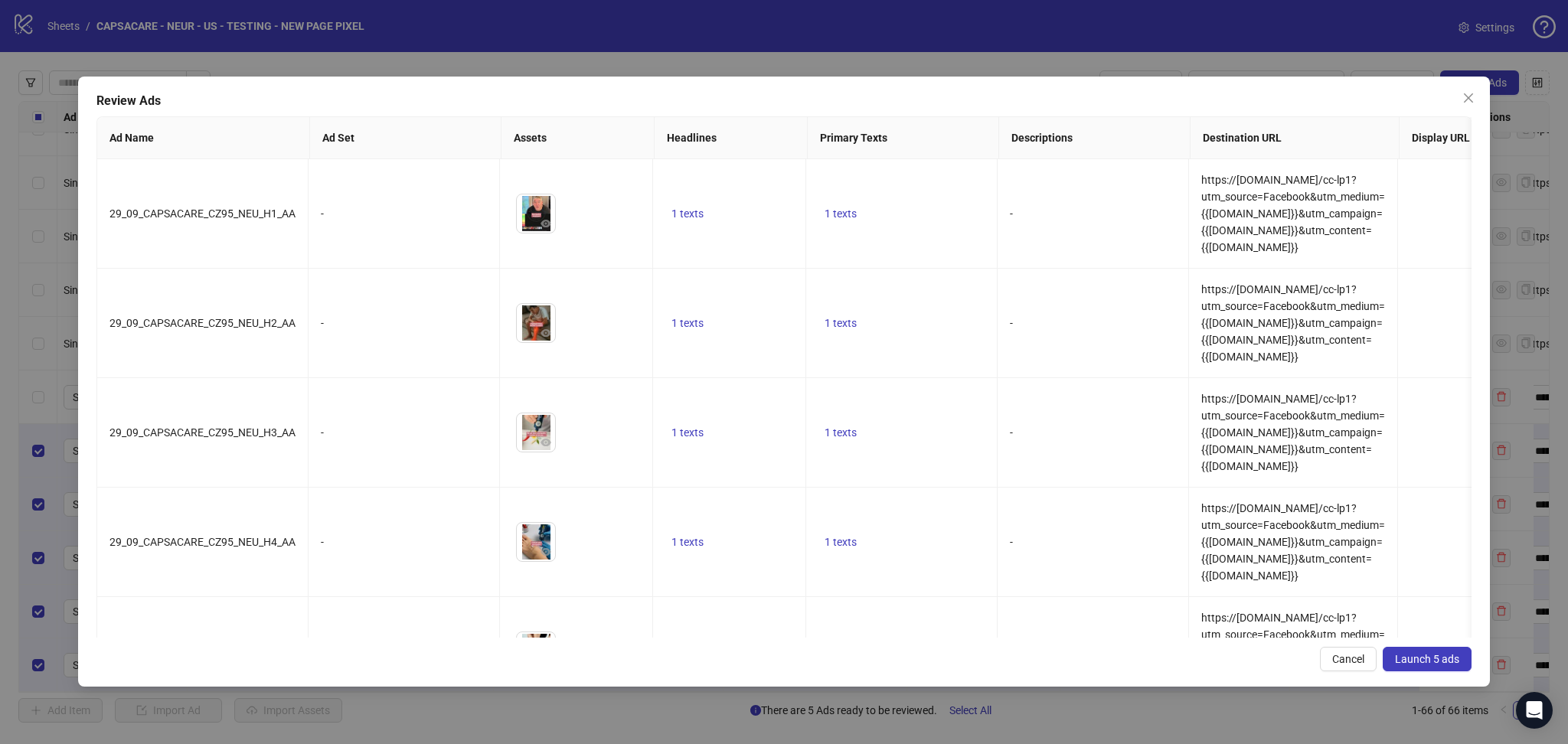
click at [1452, 655] on span "Launch 5 ads" at bounding box center [1427, 659] width 64 height 12
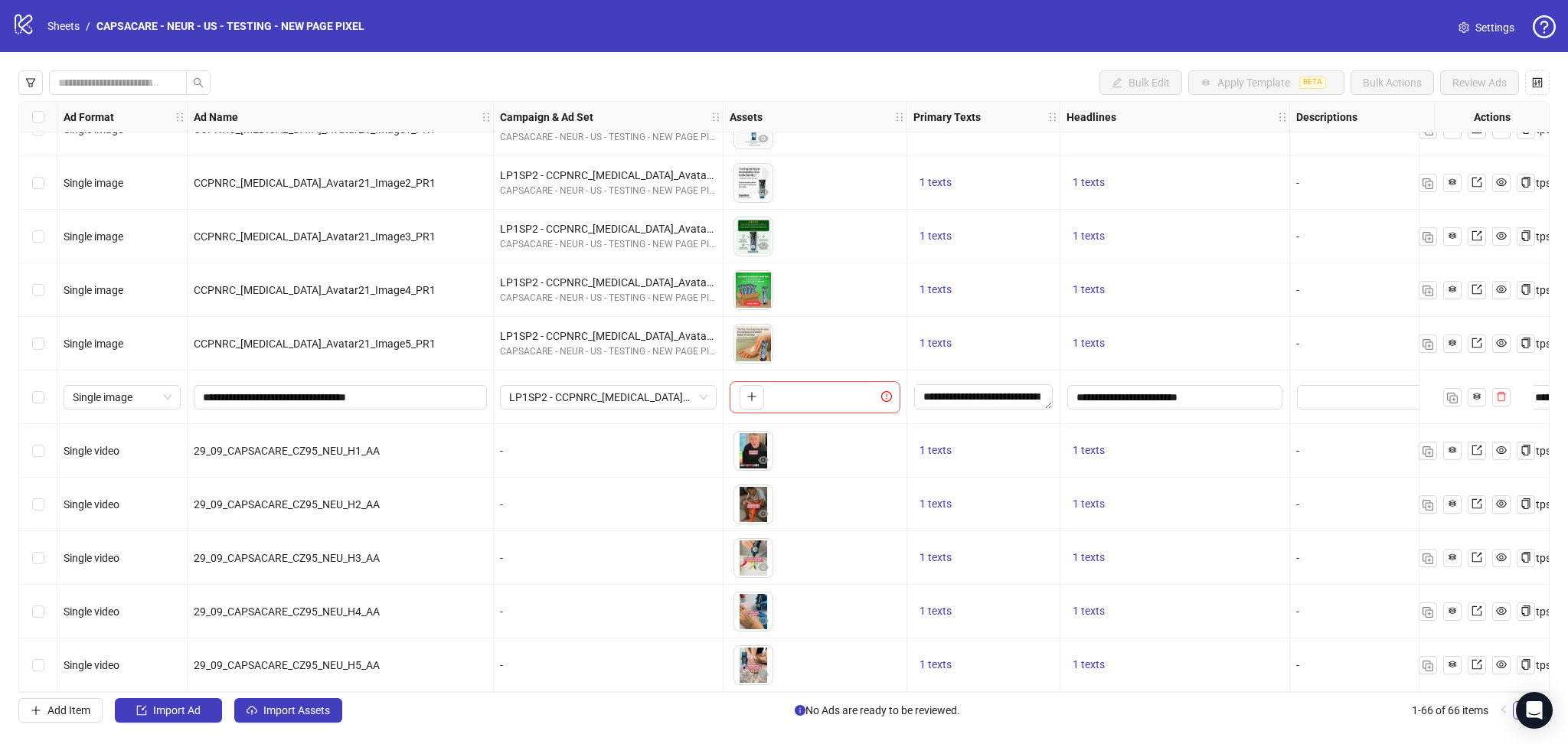
click at [43, 381] on div "Select row 61" at bounding box center [38, 397] width 38 height 54
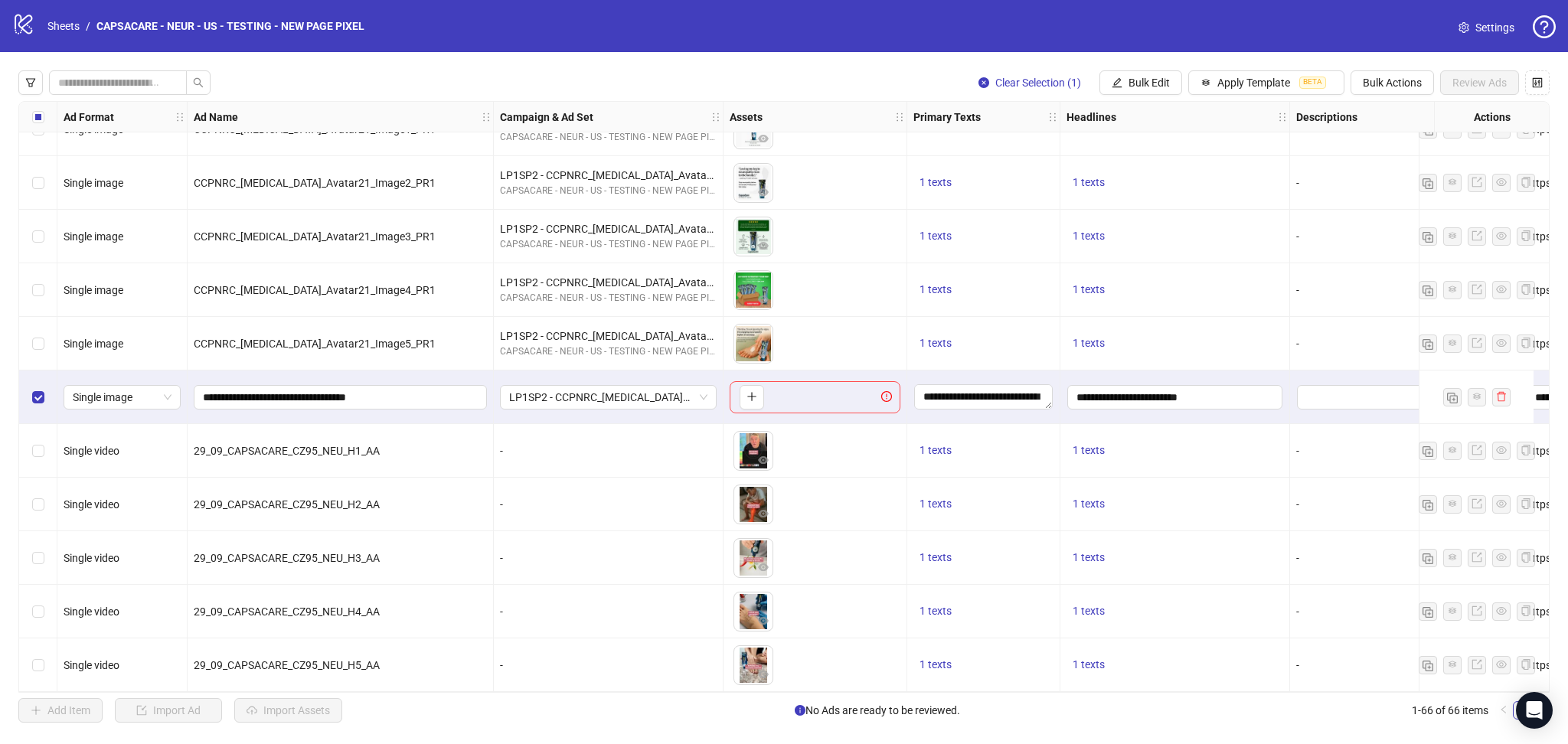
click at [47, 658] on div "Select row 66" at bounding box center [38, 665] width 38 height 54
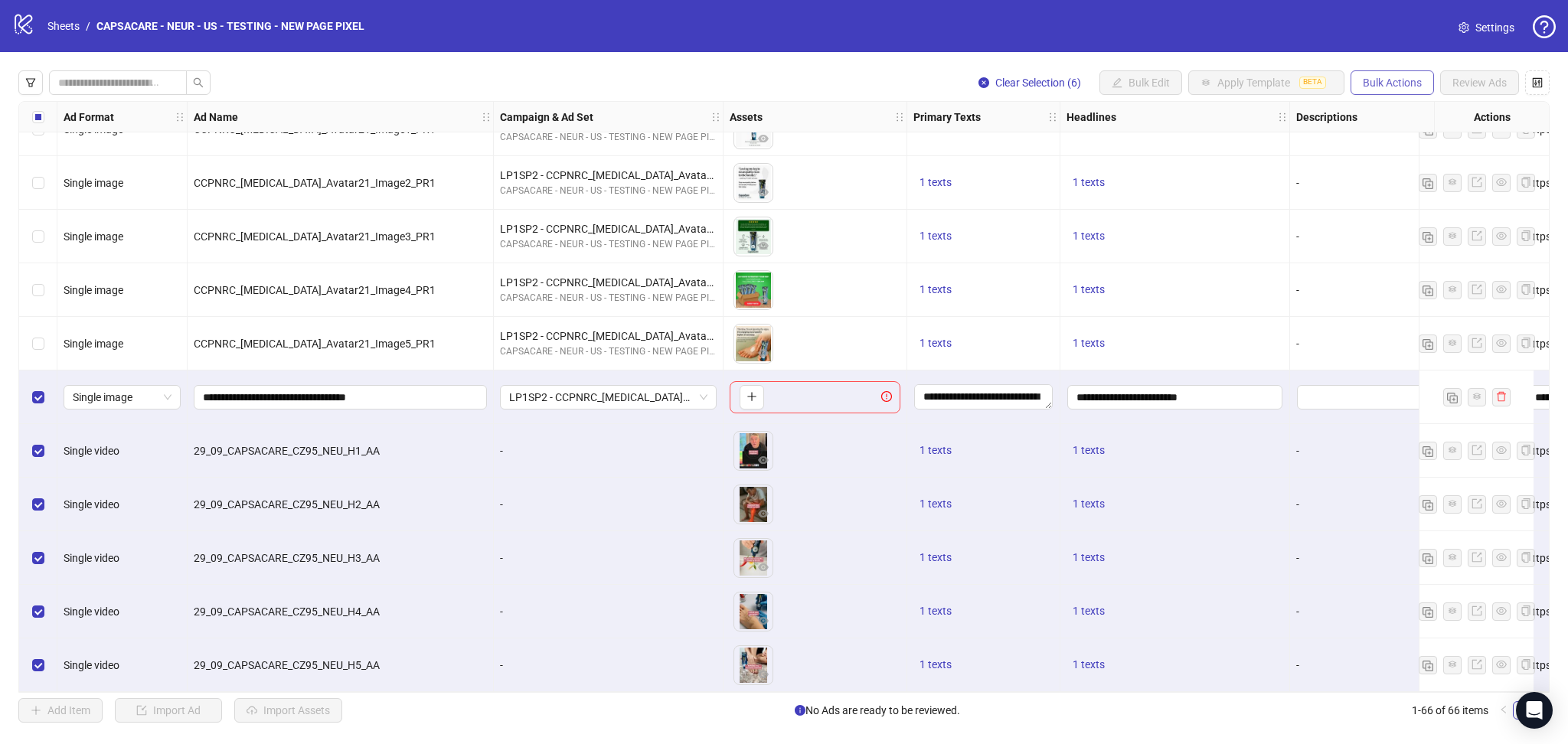
click at [1415, 89] on span "Bulk Actions" at bounding box center [1392, 82] width 59 height 12
click at [1382, 114] on span "Delete" at bounding box center [1413, 114] width 105 height 17
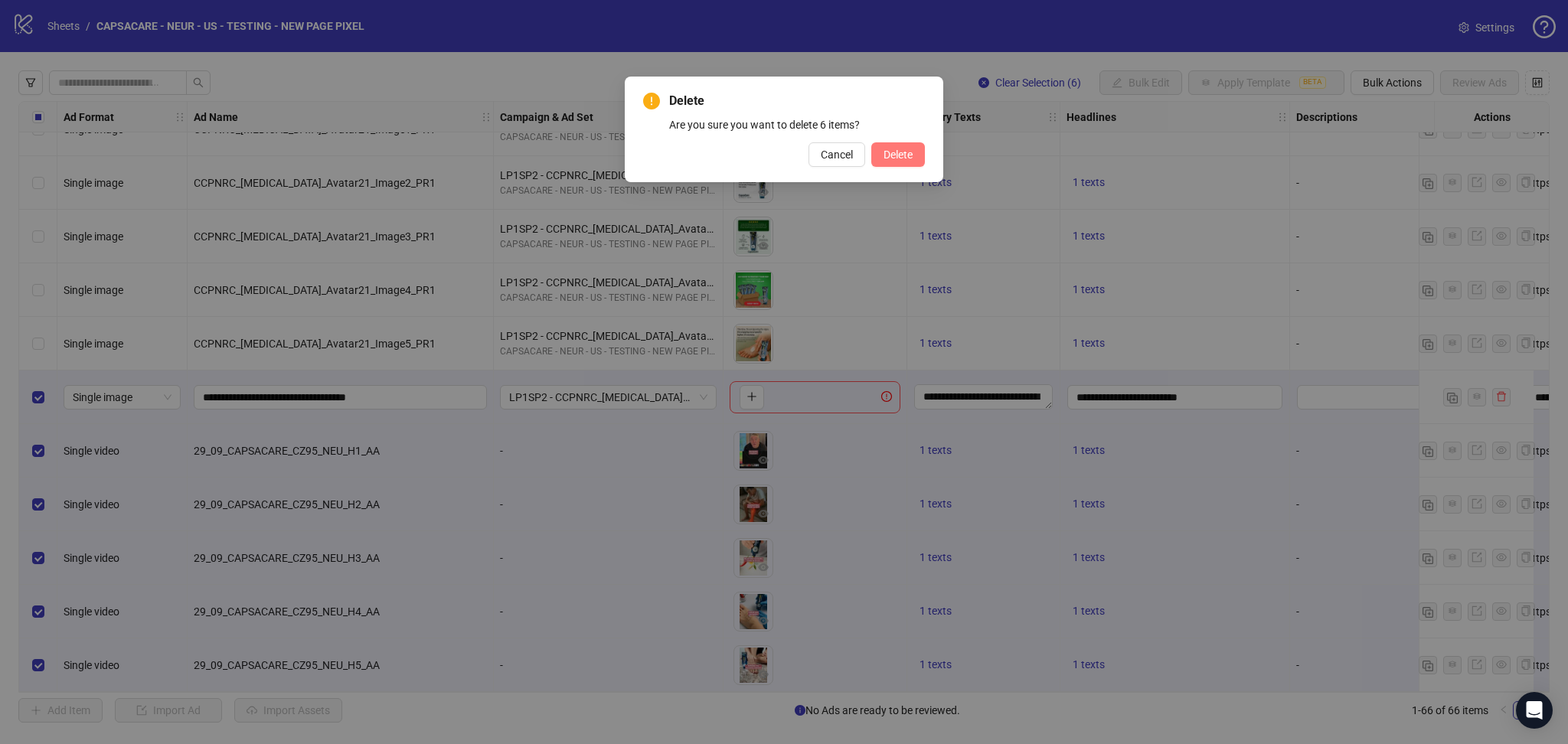
click at [911, 157] on span "Delete" at bounding box center [898, 154] width 29 height 12
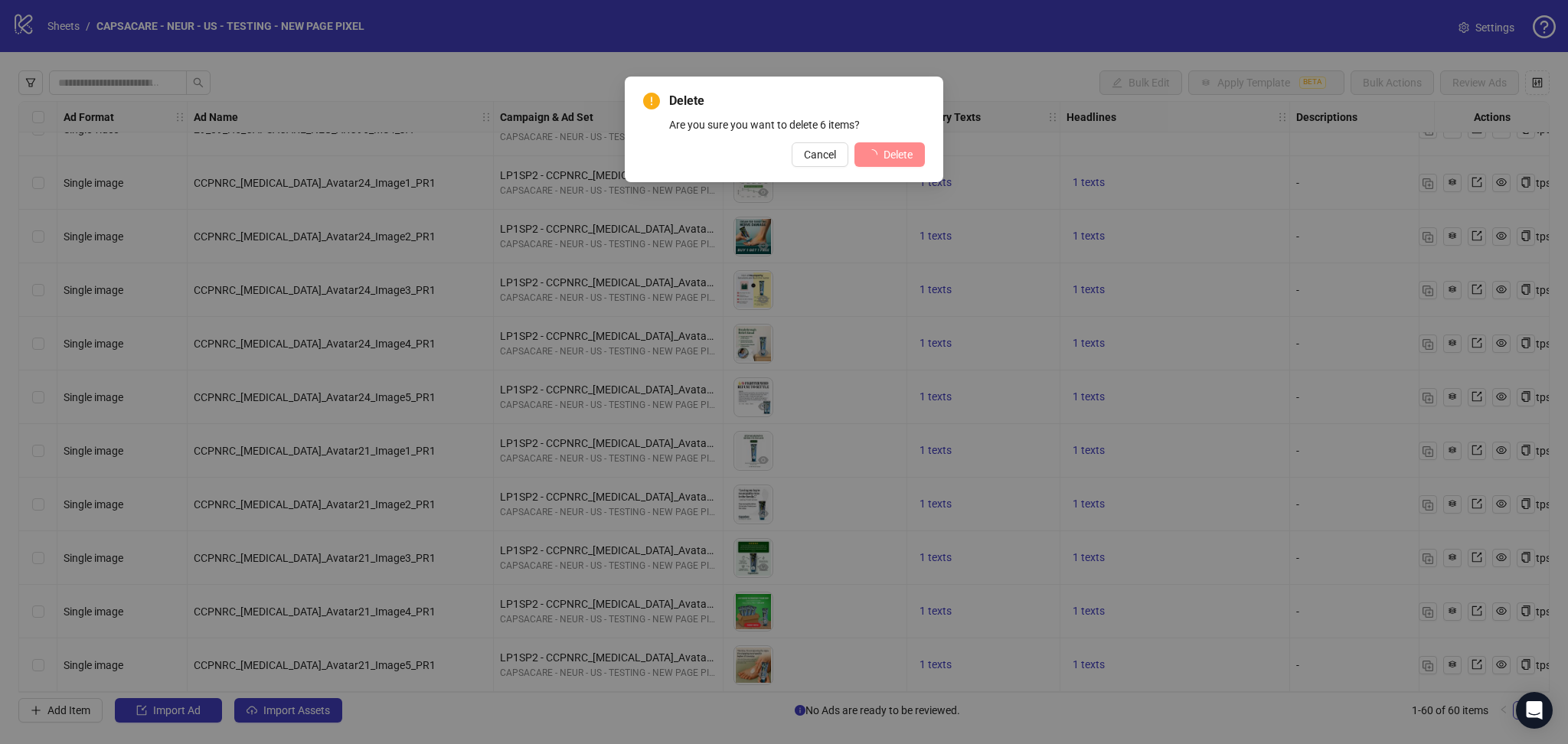
scroll to position [2661, 0]
